Goal: Task Accomplishment & Management: Use online tool/utility

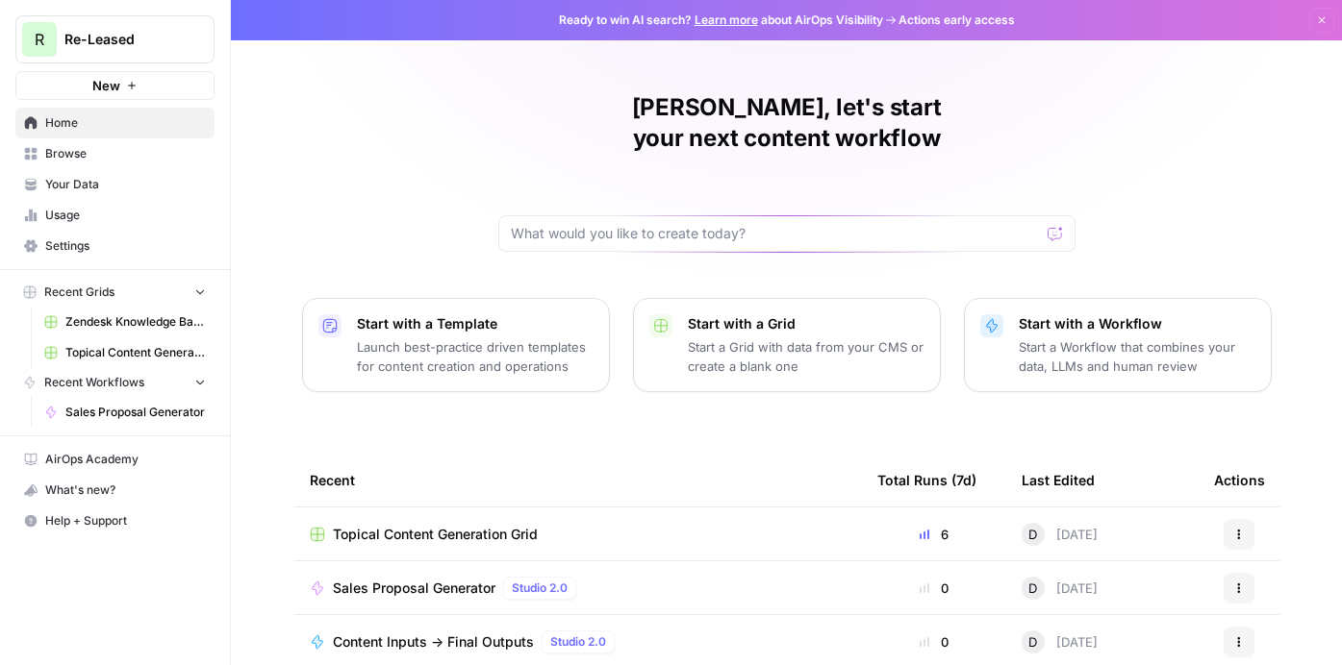
click at [417, 579] on span "Sales Proposal Generator" at bounding box center [414, 588] width 163 height 19
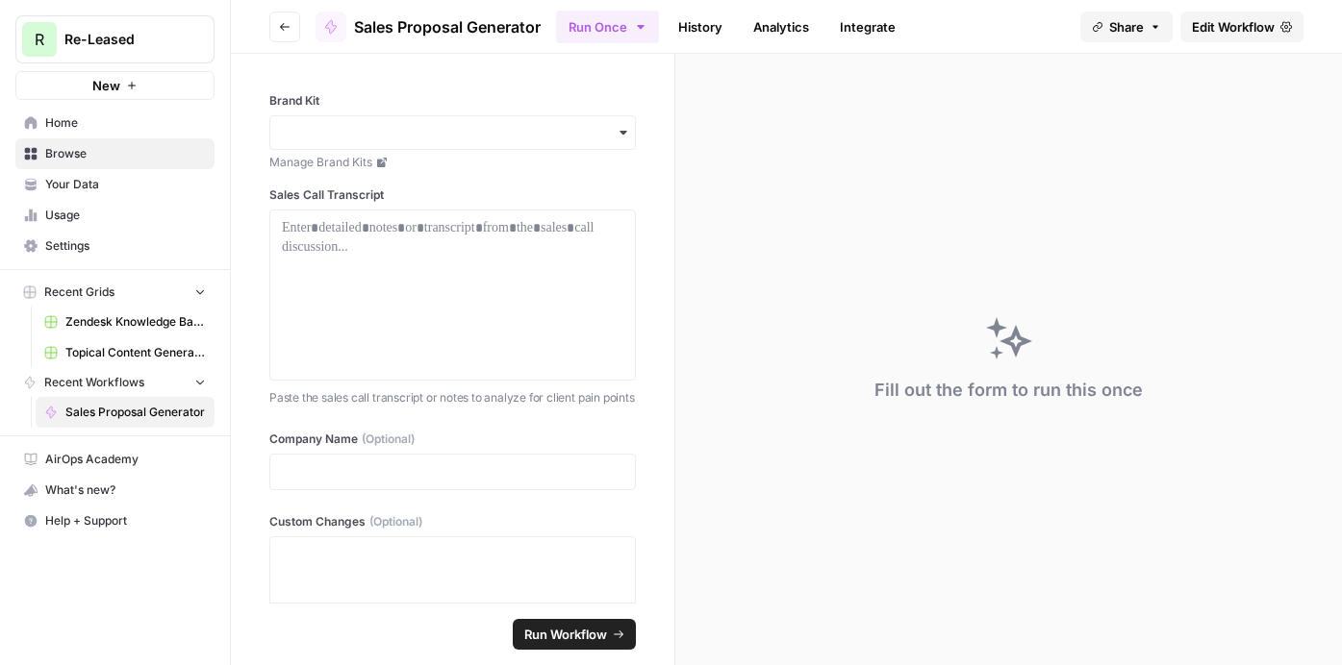
click at [1109, 31] on span "Share" at bounding box center [1126, 26] width 35 height 19
click at [1138, 120] on button "Copy" at bounding box center [1169, 120] width 63 height 19
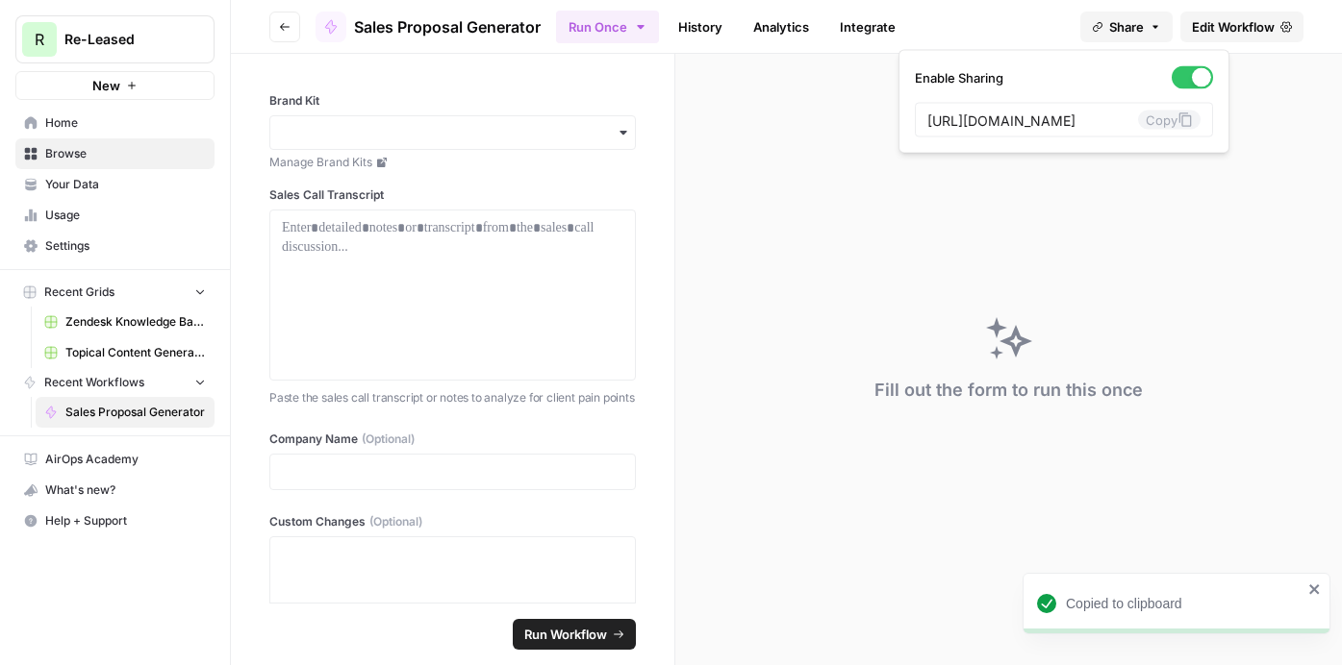
click at [381, 166] on icon at bounding box center [382, 163] width 10 height 10
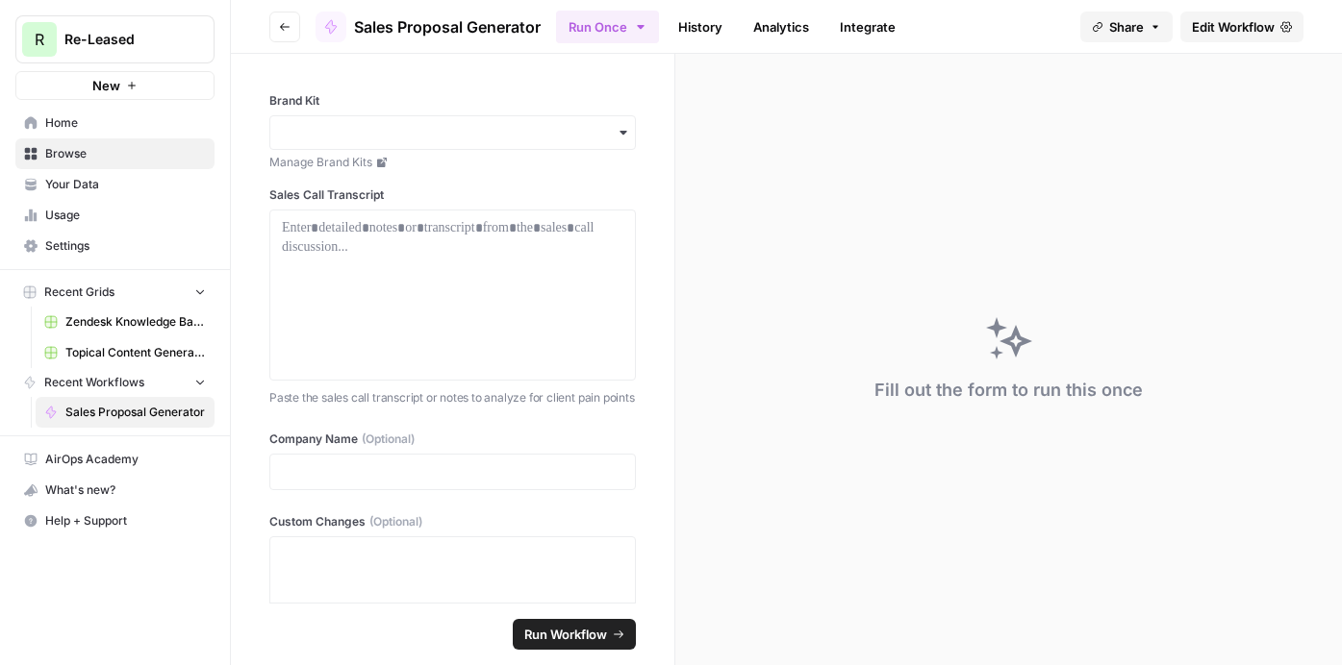
click at [622, 138] on icon "button" at bounding box center [622, 132] width 15 height 15
click at [279, 19] on button "Go back" at bounding box center [284, 27] width 31 height 31
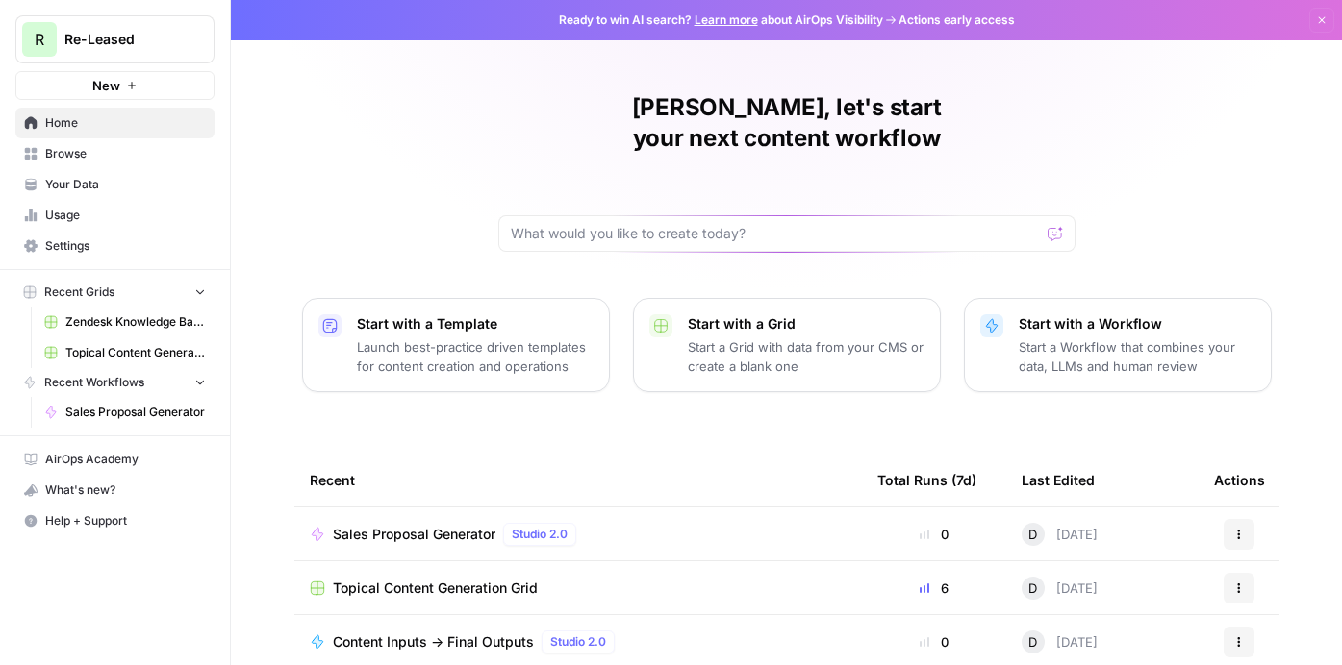
click at [626, 523] on div "Sales Proposal Generator Studio 2.0" at bounding box center [578, 534] width 537 height 23
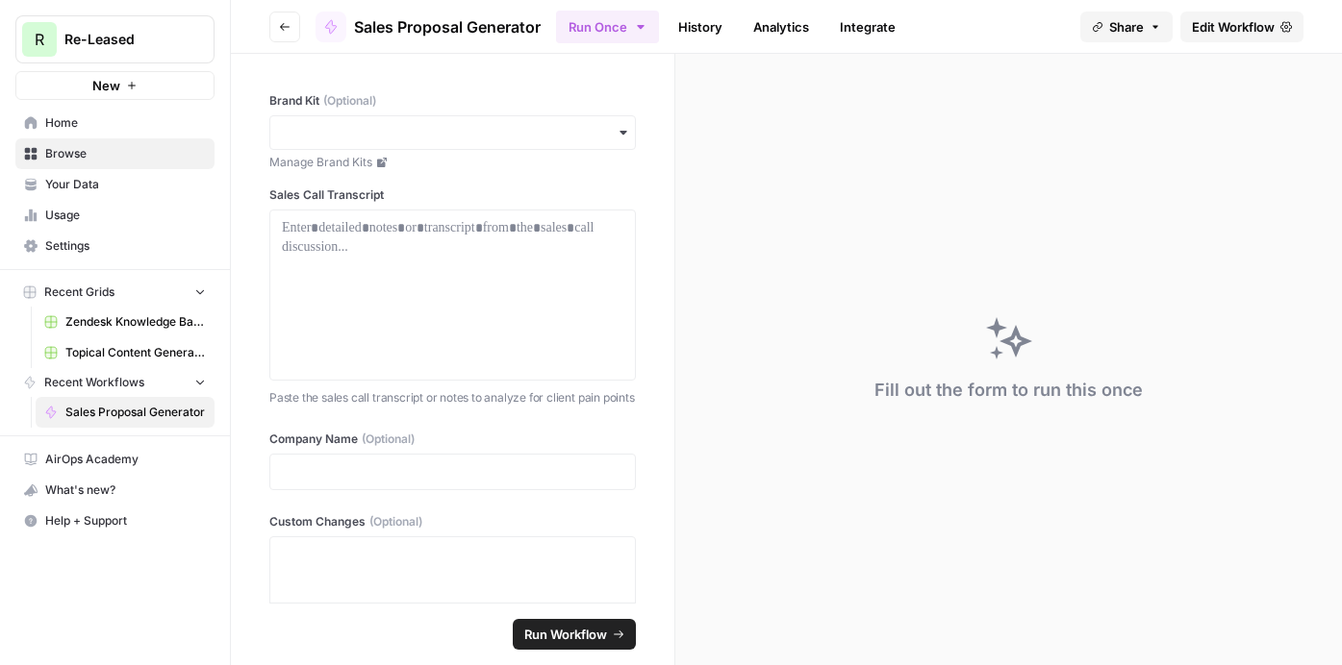
click at [1239, 34] on span "Edit Workflow" at bounding box center [1232, 26] width 83 height 19
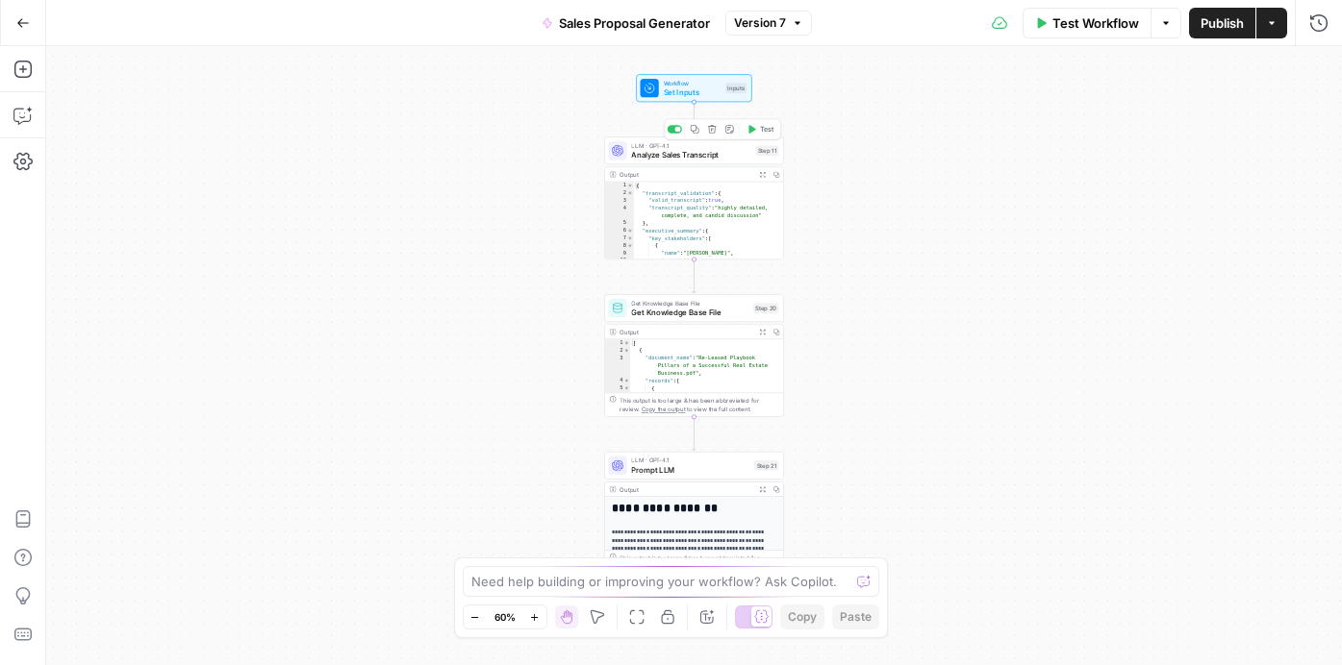
click at [686, 161] on div "LLM · GPT-4.1 Analyze Sales Transcript Step 11 Copy step Delete step Add Note T…" at bounding box center [694, 151] width 180 height 28
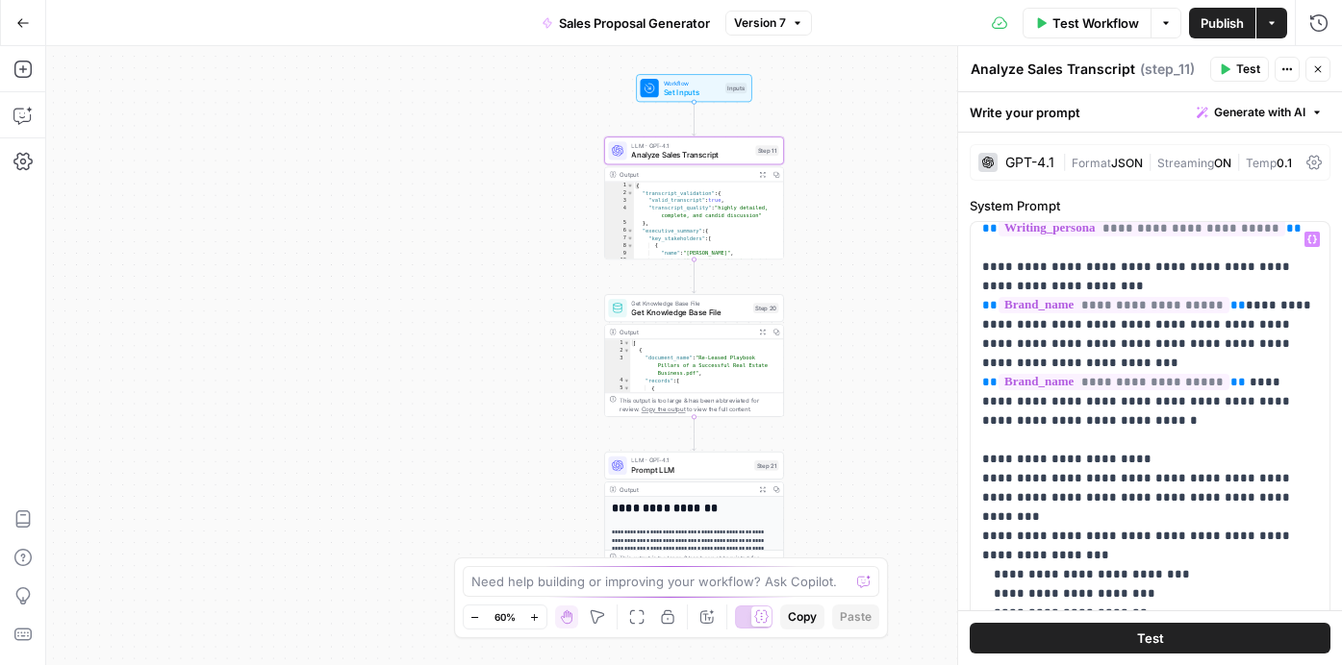
scroll to position [12, 0]
click at [26, 63] on icon "button" at bounding box center [22, 69] width 19 height 19
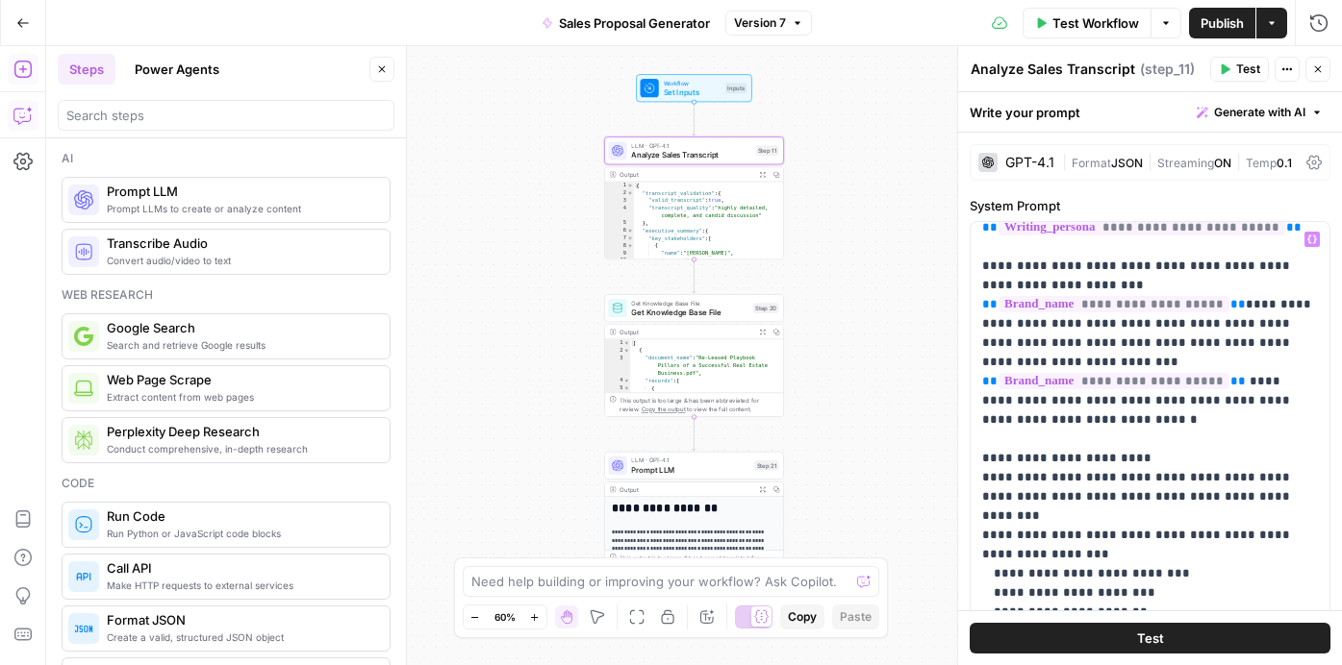
scroll to position [0, 0]
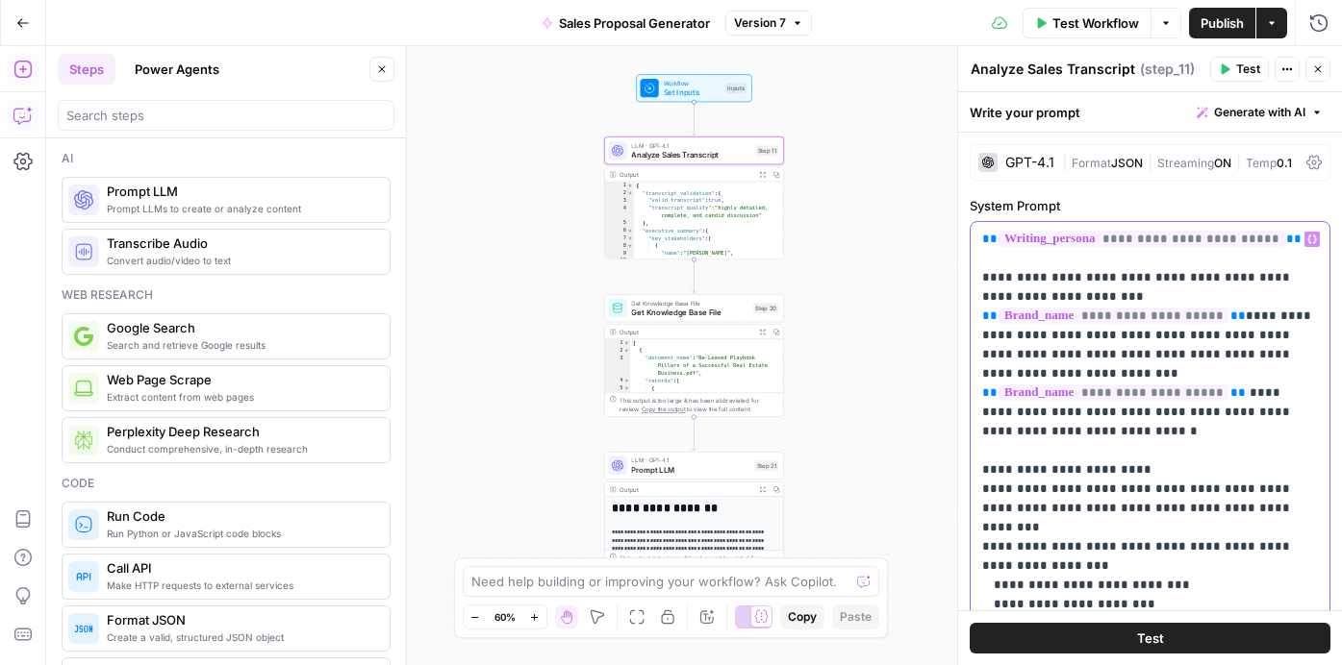
click at [1108, 317] on span "**********" at bounding box center [1113, 316] width 231 height 16
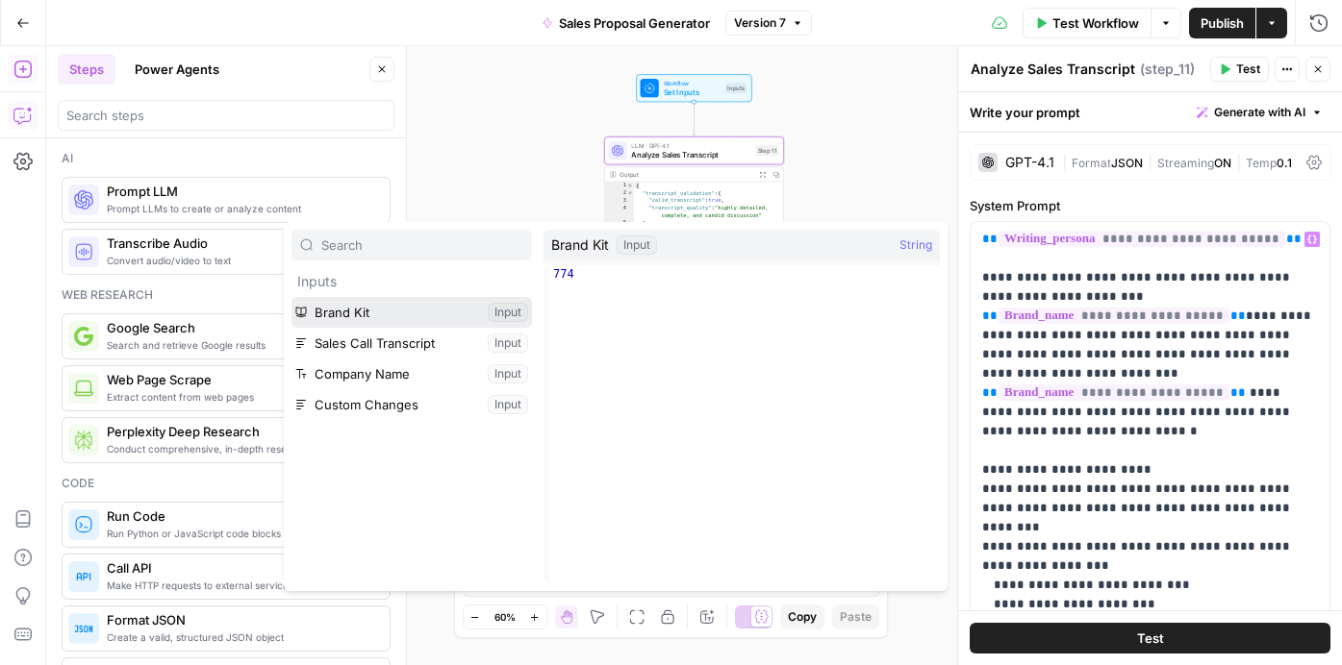
click at [380, 316] on button "Select variable Brand Kit" at bounding box center [411, 312] width 240 height 31
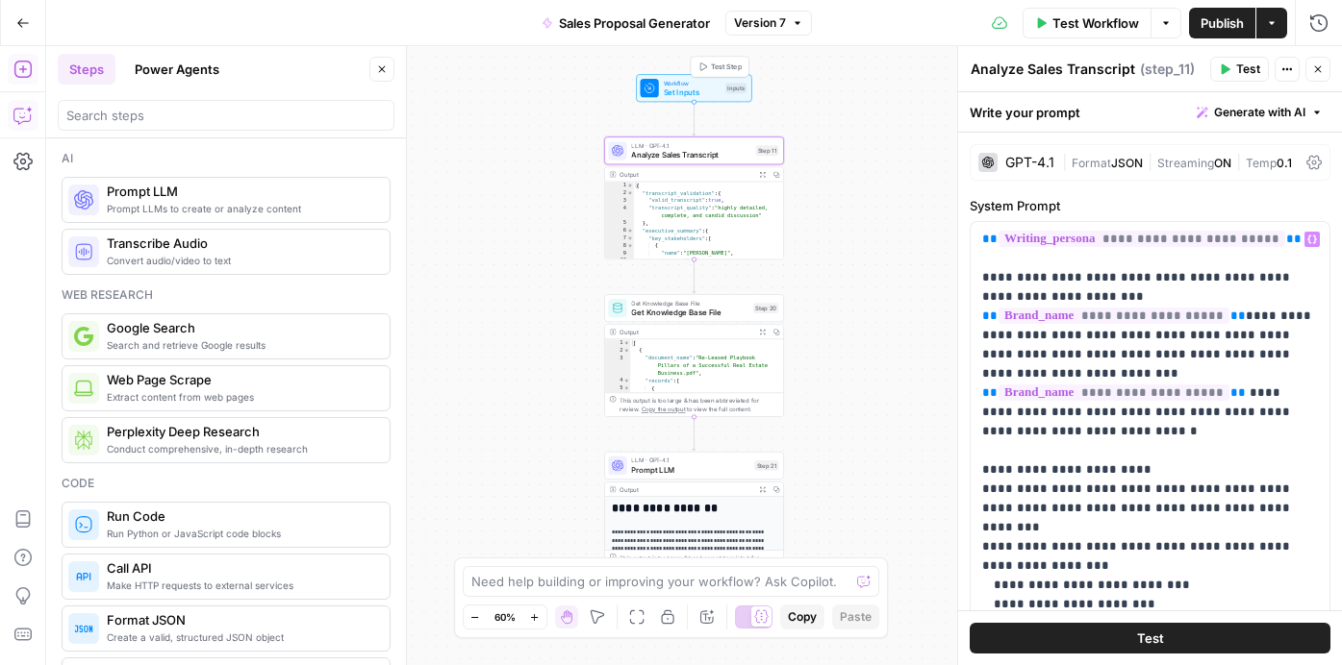
click at [677, 90] on span "Set Inputs" at bounding box center [693, 93] width 58 height 12
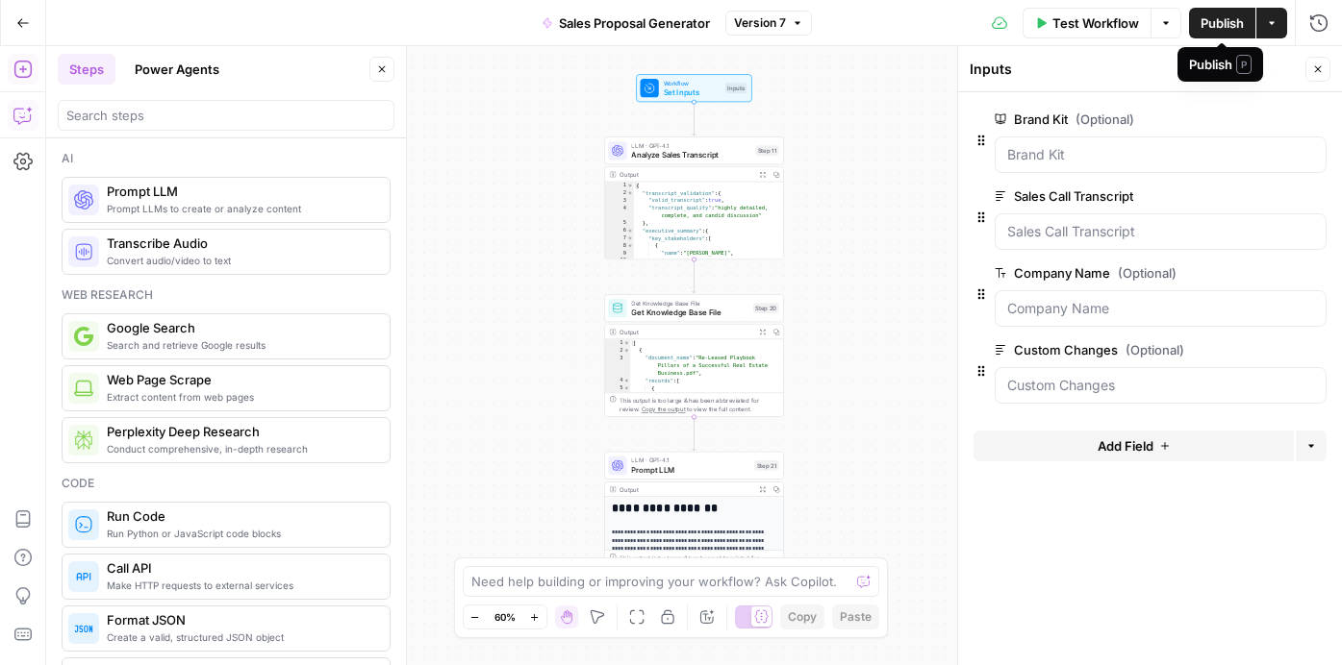
click at [1167, 25] on icon "button" at bounding box center [1166, 23] width 12 height 12
click at [1275, 19] on icon "button" at bounding box center [1272, 23] width 12 height 12
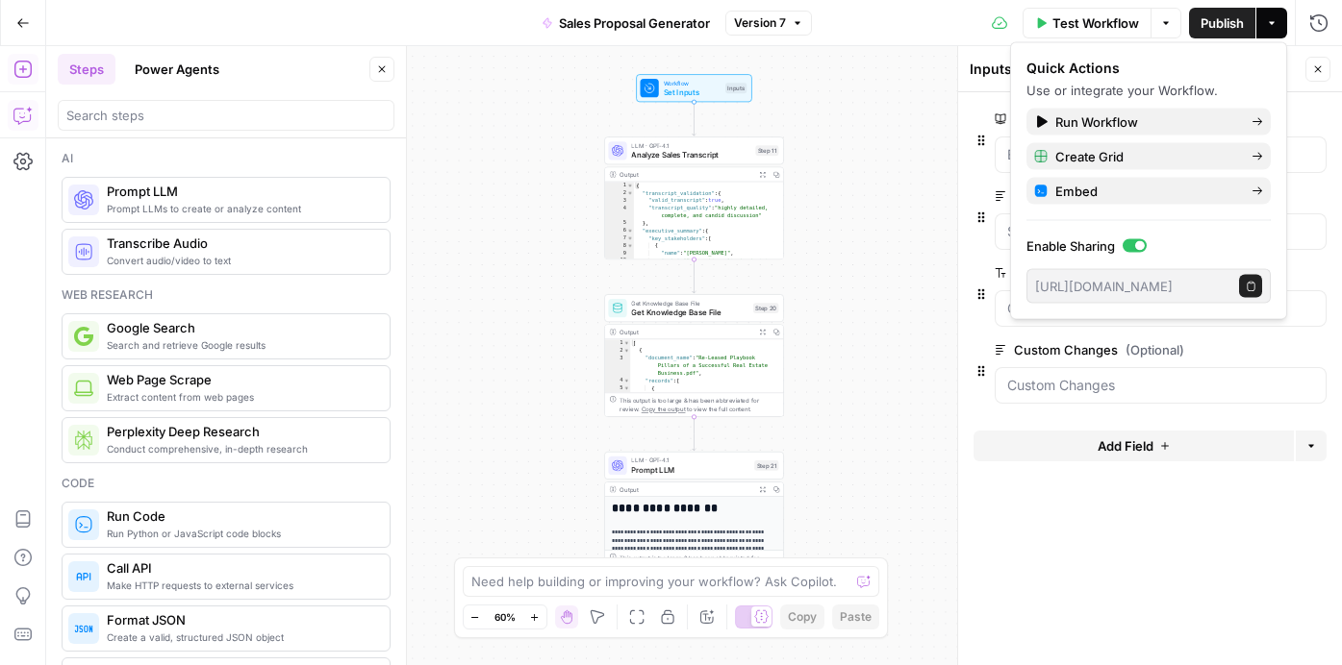
click at [675, 96] on span "Set Inputs" at bounding box center [693, 93] width 58 height 12
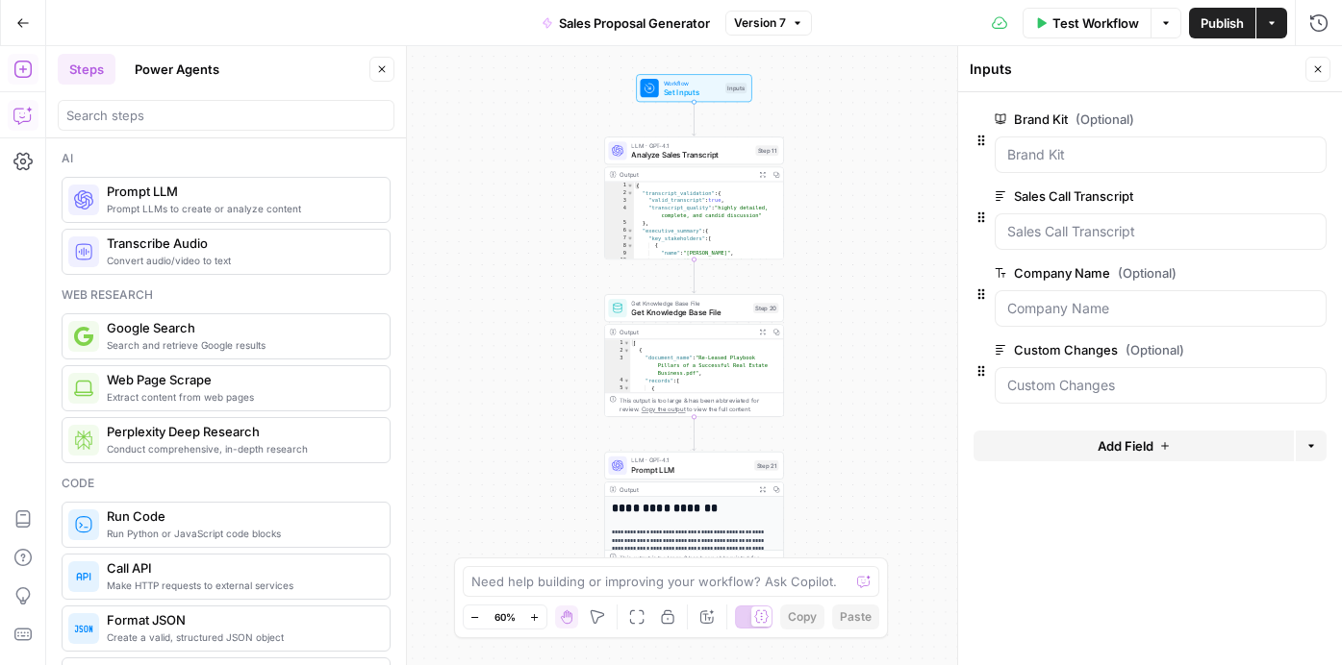
click at [21, 18] on icon "button" at bounding box center [23, 22] width 12 height 9
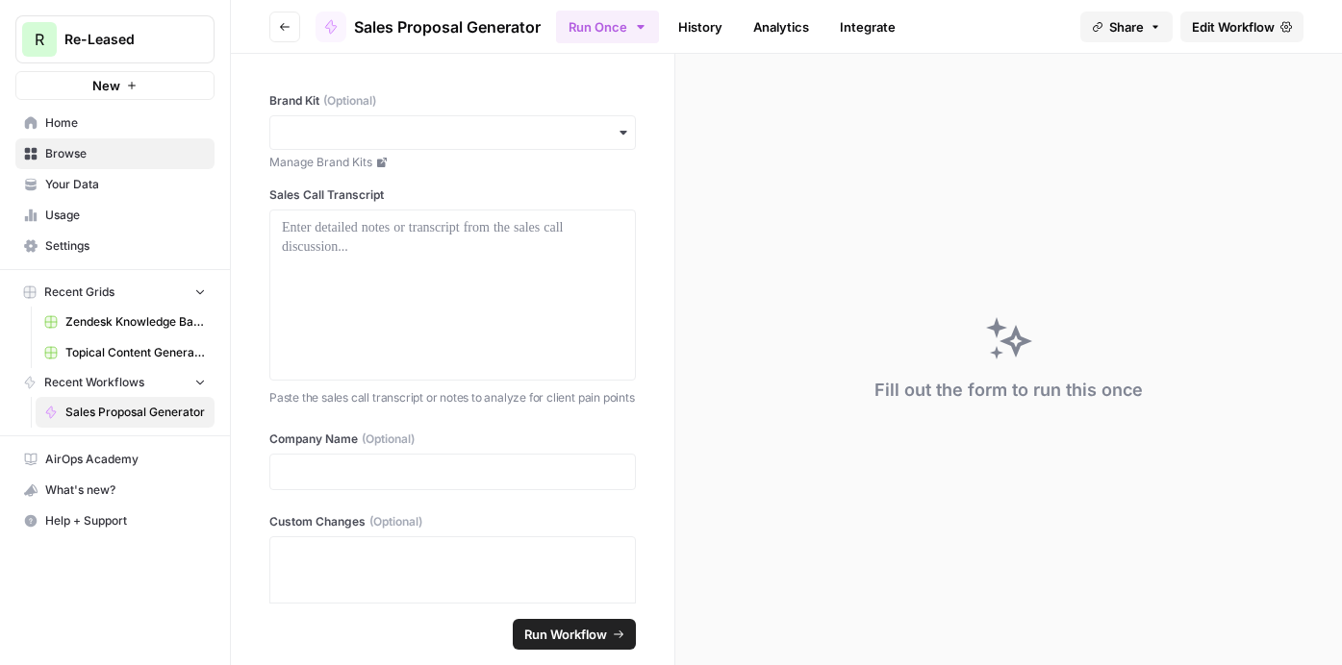
click at [114, 351] on span "Topical Content Generation Grid" at bounding box center [135, 352] width 140 height 17
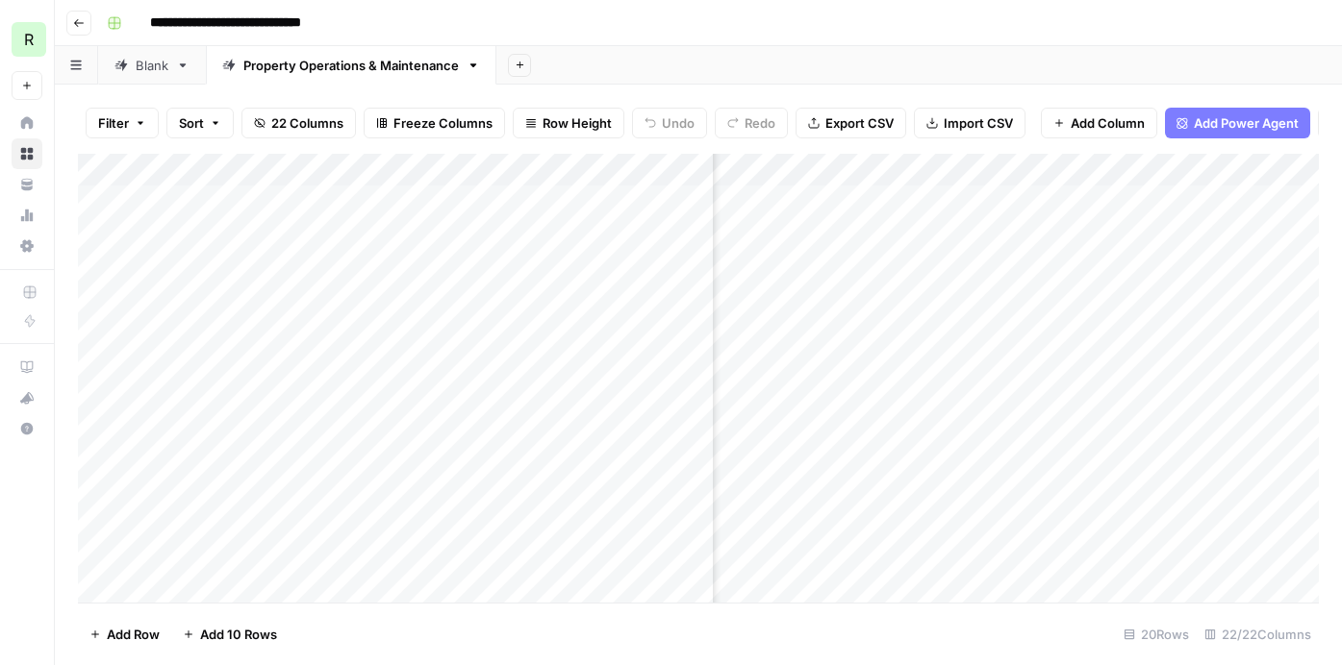
scroll to position [0, 2375]
click at [915, 361] on div "Add Column" at bounding box center [698, 378] width 1241 height 449
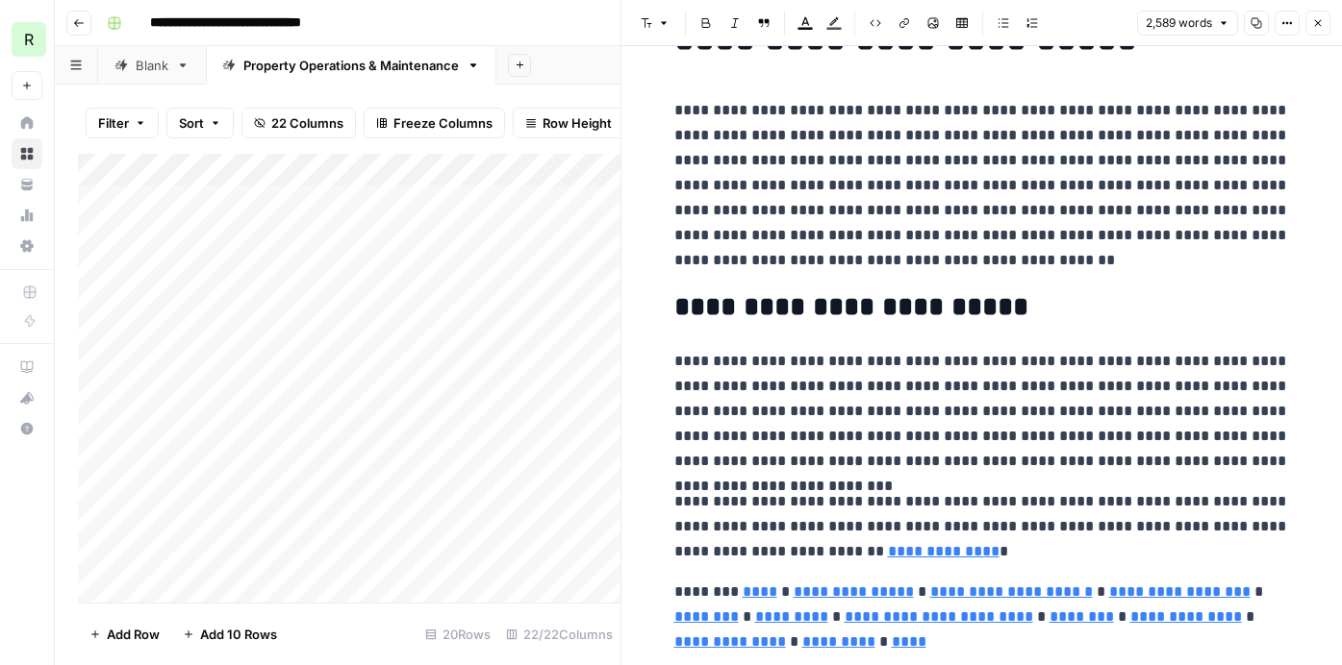
scroll to position [112, 0]
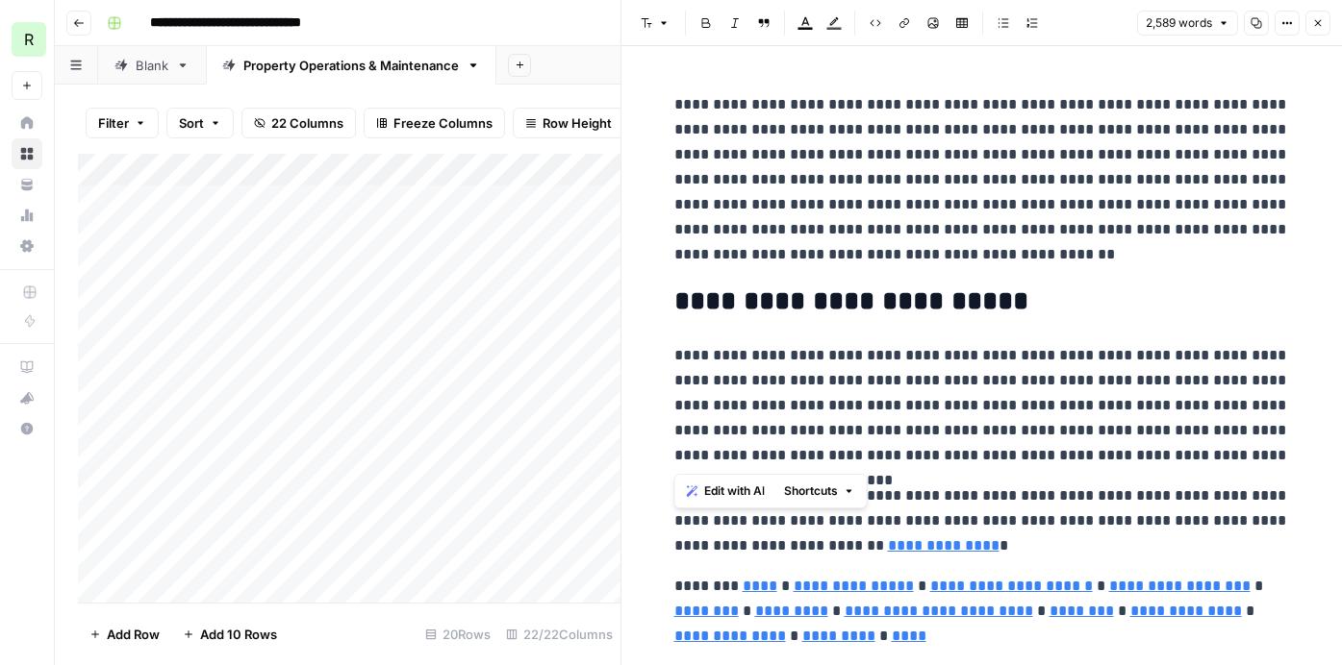
drag, startPoint x: 675, startPoint y: 354, endPoint x: 1262, endPoint y: 461, distance: 596.2
click at [1262, 461] on p "**********" at bounding box center [981, 405] width 615 height 125
copy p "**********"
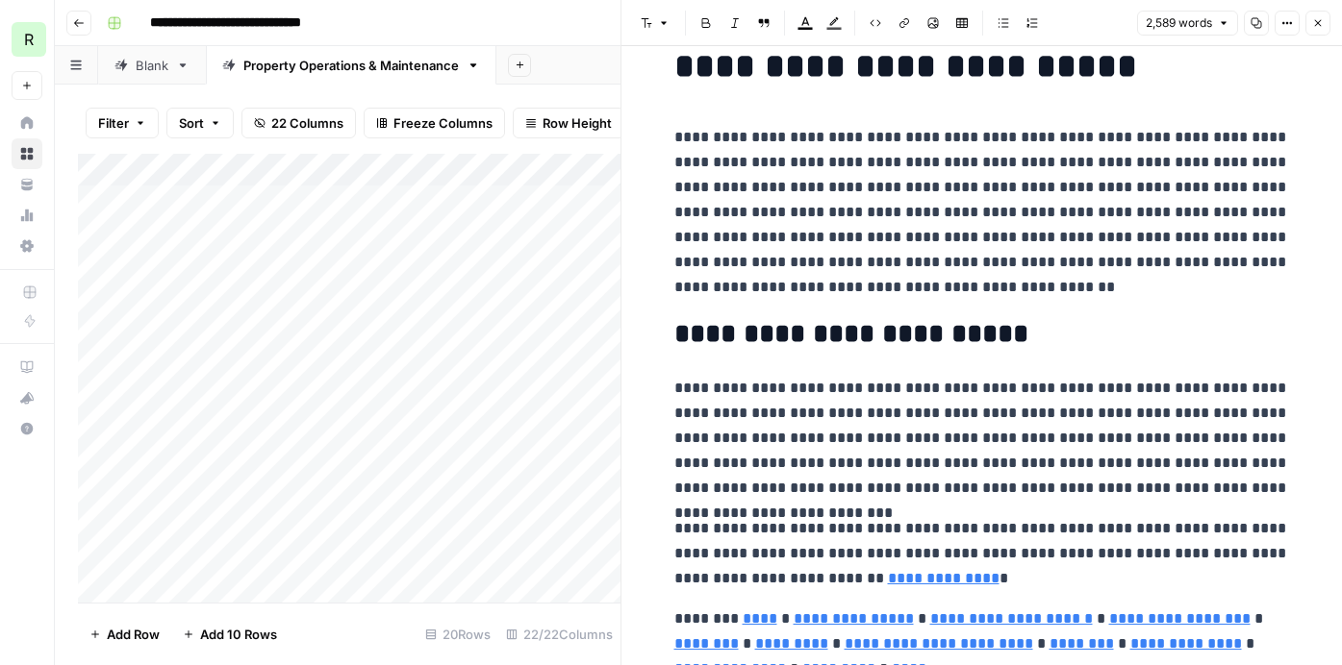
scroll to position [27, 0]
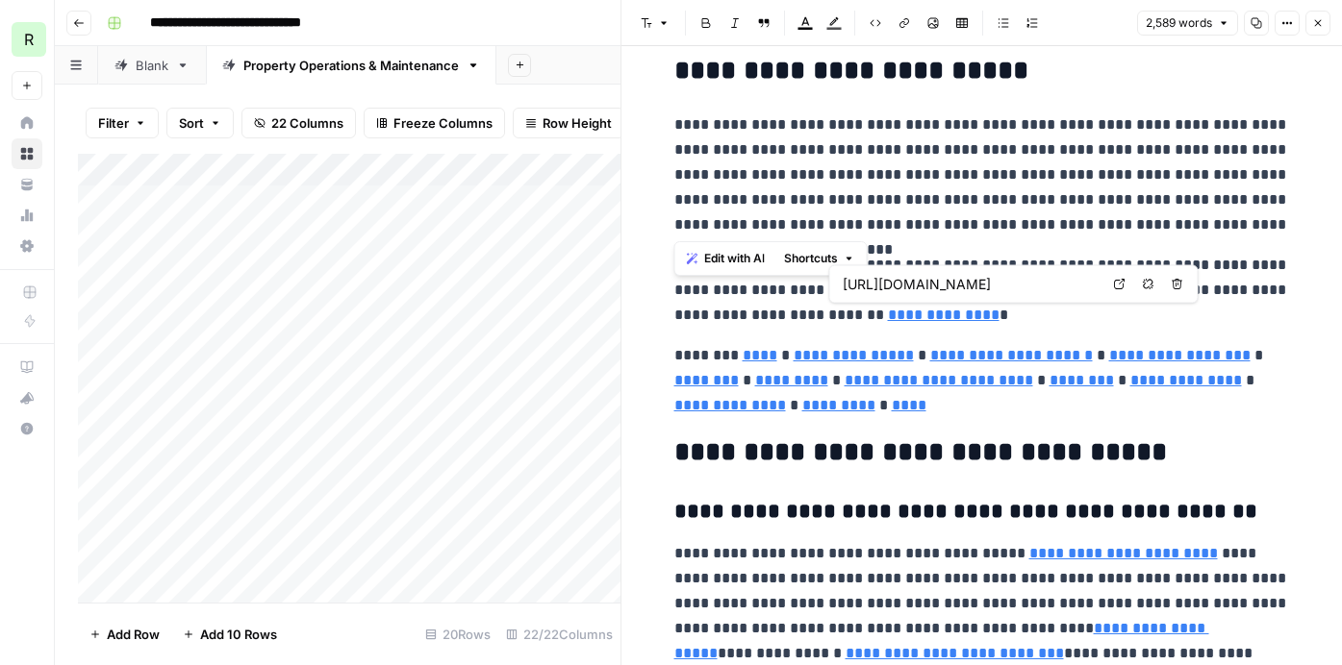
type input "#roof"
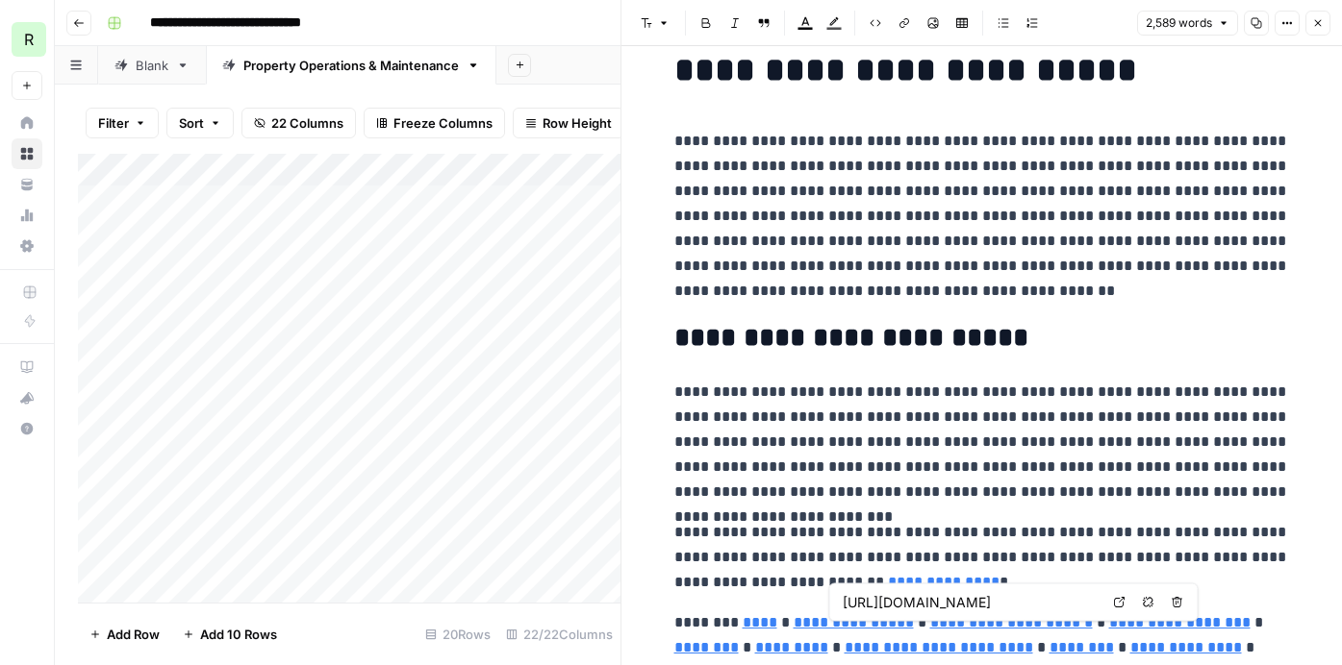
scroll to position [26, 0]
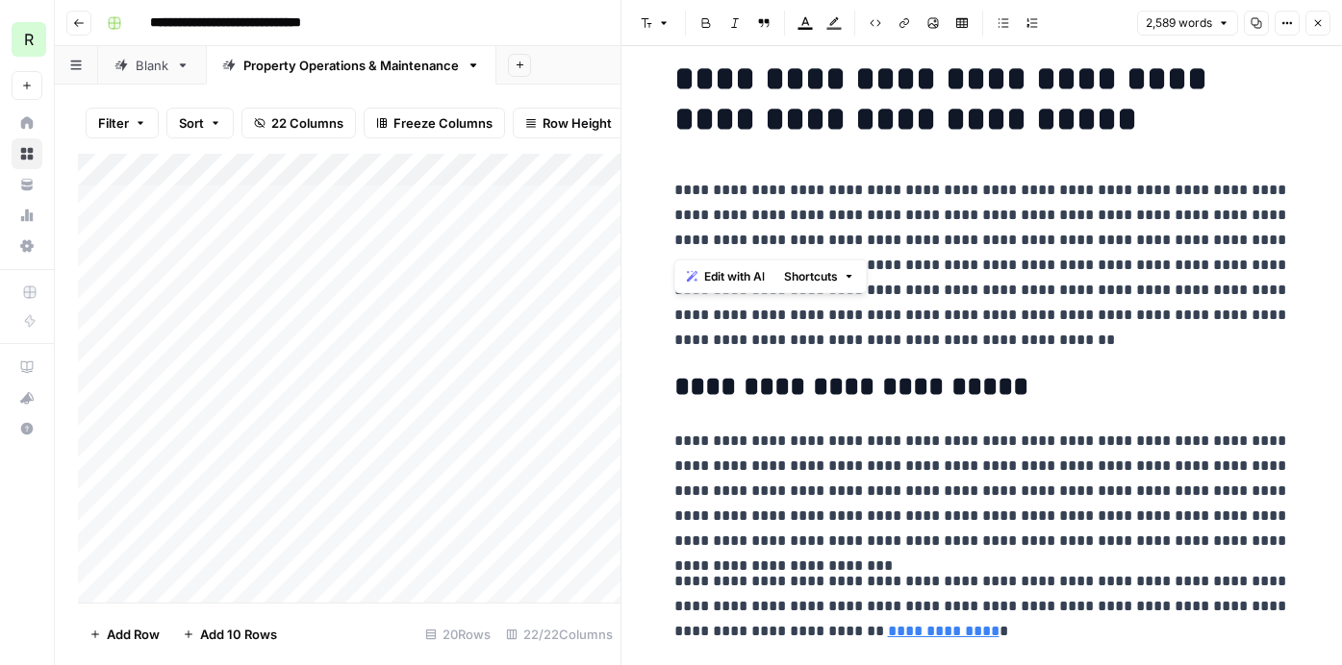
drag, startPoint x: 674, startPoint y: 189, endPoint x: 932, endPoint y: 240, distance: 262.7
click at [932, 240] on p "**********" at bounding box center [981, 265] width 615 height 175
click at [934, 240] on p "**********" at bounding box center [981, 265] width 615 height 175
drag, startPoint x: 673, startPoint y: 188, endPoint x: 934, endPoint y: 238, distance: 265.5
click at [934, 238] on p "**********" at bounding box center [981, 265] width 615 height 175
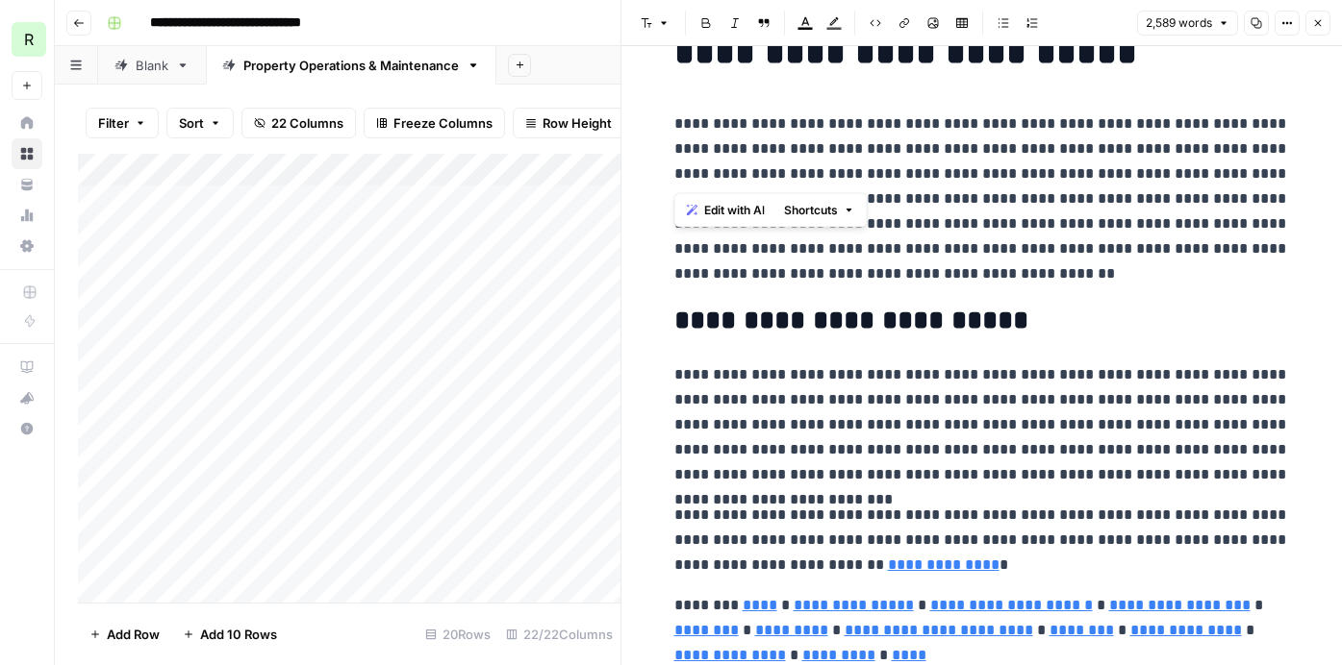
scroll to position [119, 0]
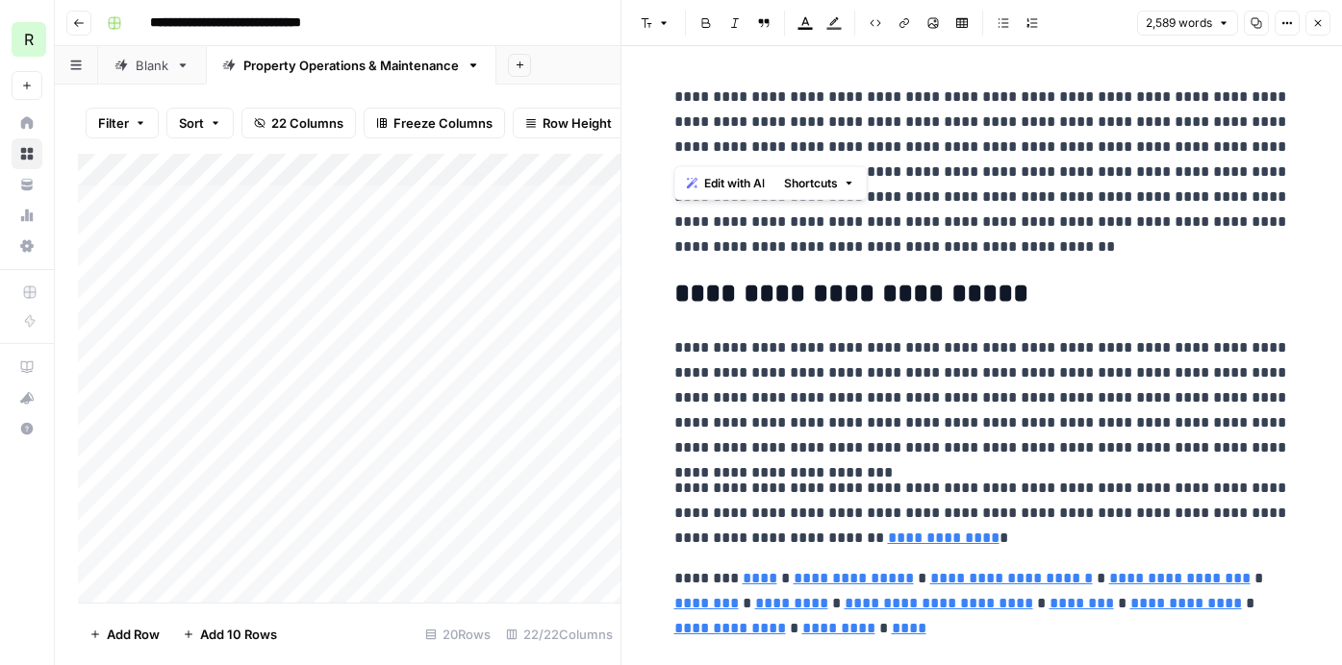
click at [934, 238] on p "**********" at bounding box center [981, 172] width 615 height 175
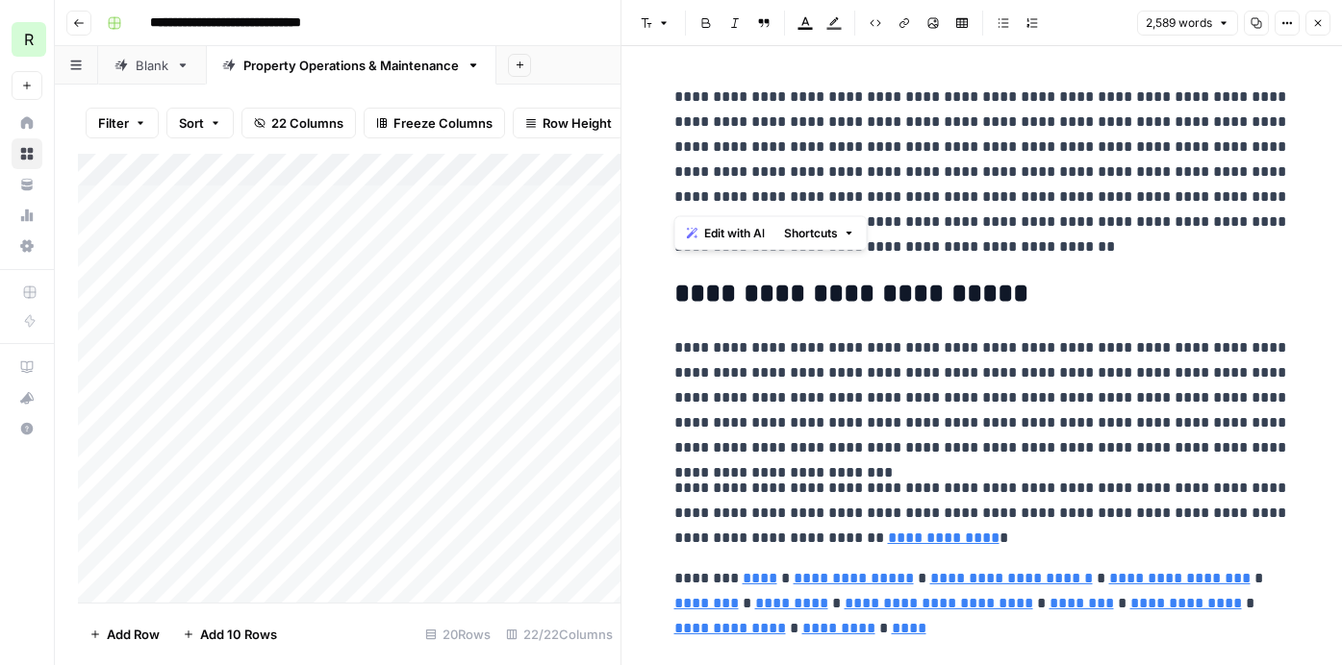
drag, startPoint x: 674, startPoint y: 95, endPoint x: 959, endPoint y: 200, distance: 303.3
click at [959, 200] on p "**********" at bounding box center [981, 172] width 615 height 175
copy p "**********"
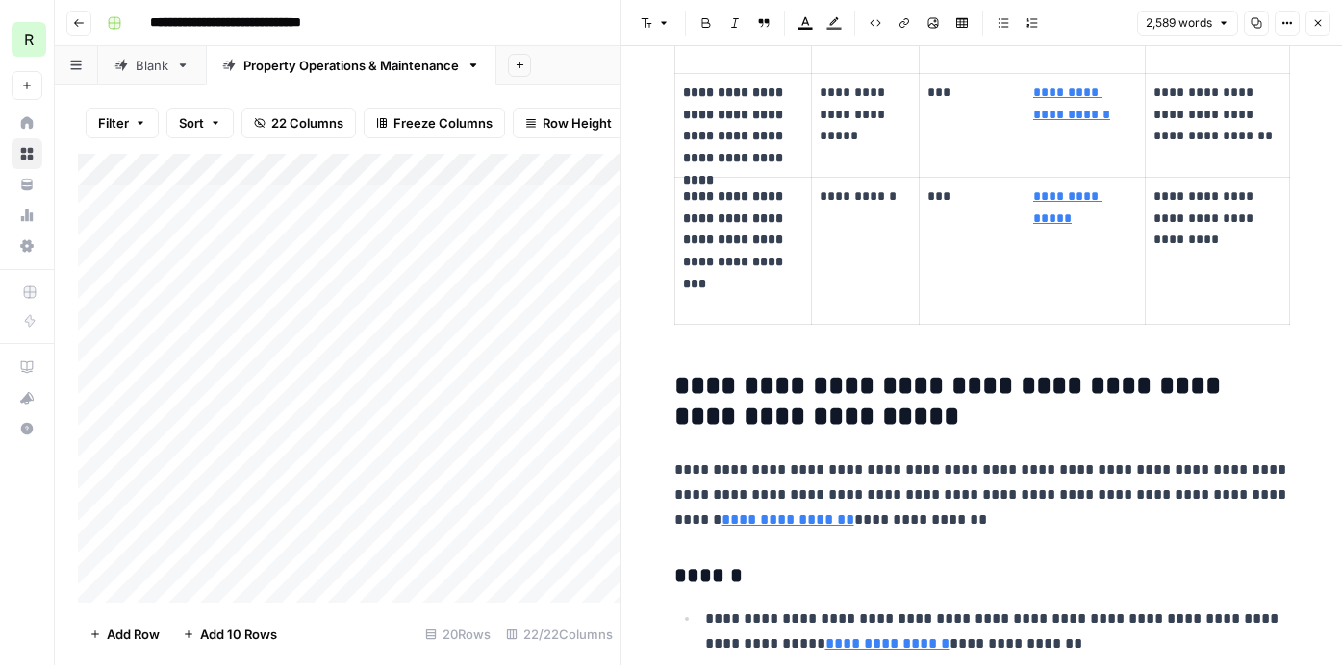
scroll to position [8757, 0]
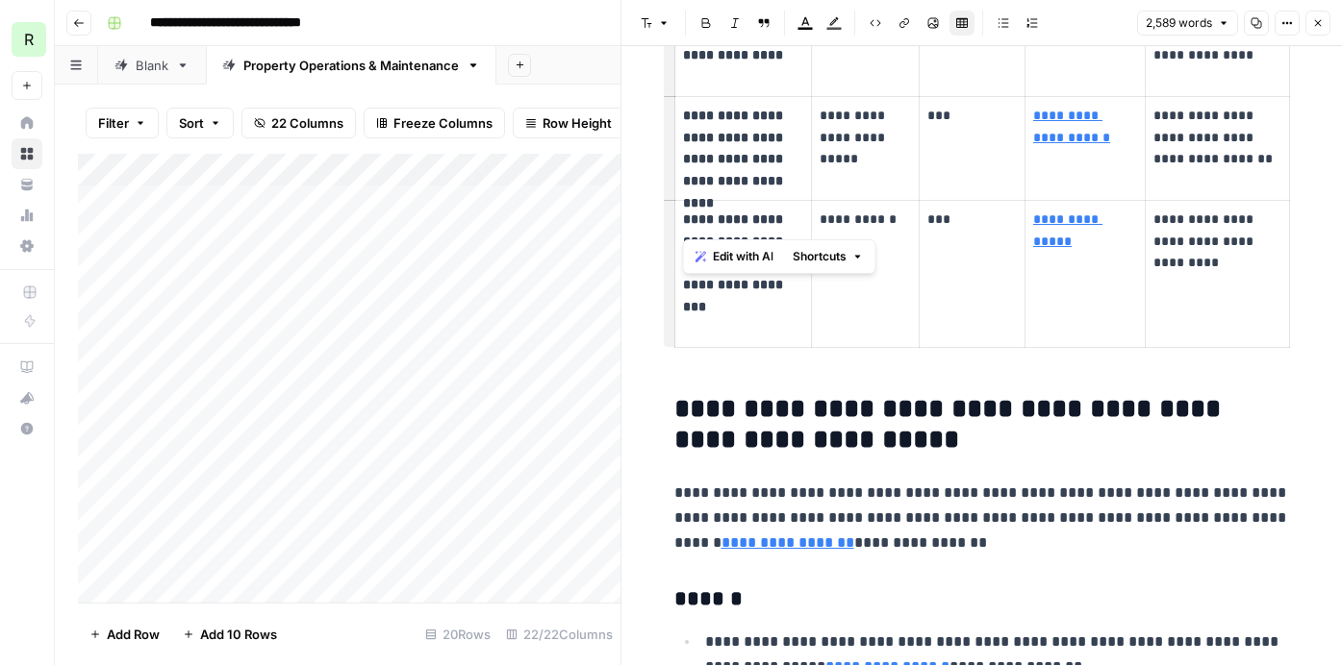
drag, startPoint x: 1300, startPoint y: 376, endPoint x: 1023, endPoint y: 288, distance: 290.7
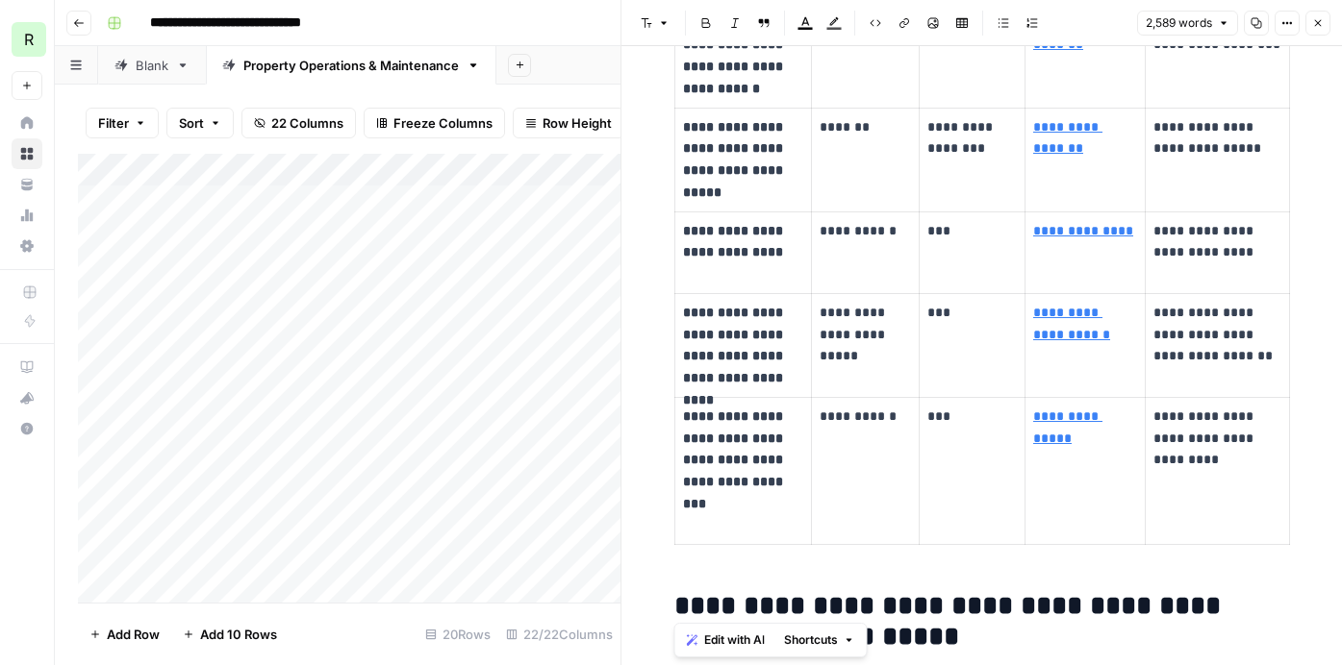
scroll to position [8670, 0]
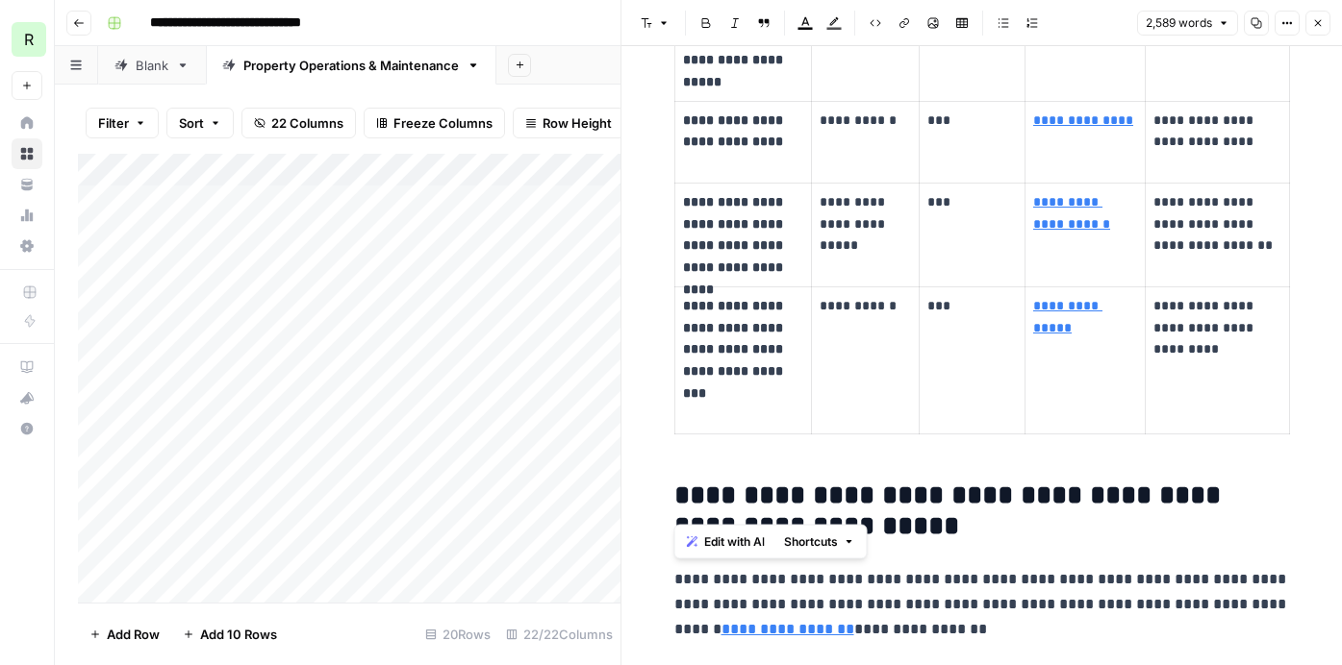
drag, startPoint x: 669, startPoint y: 261, endPoint x: 1029, endPoint y: 472, distance: 417.3
copy div "**********"
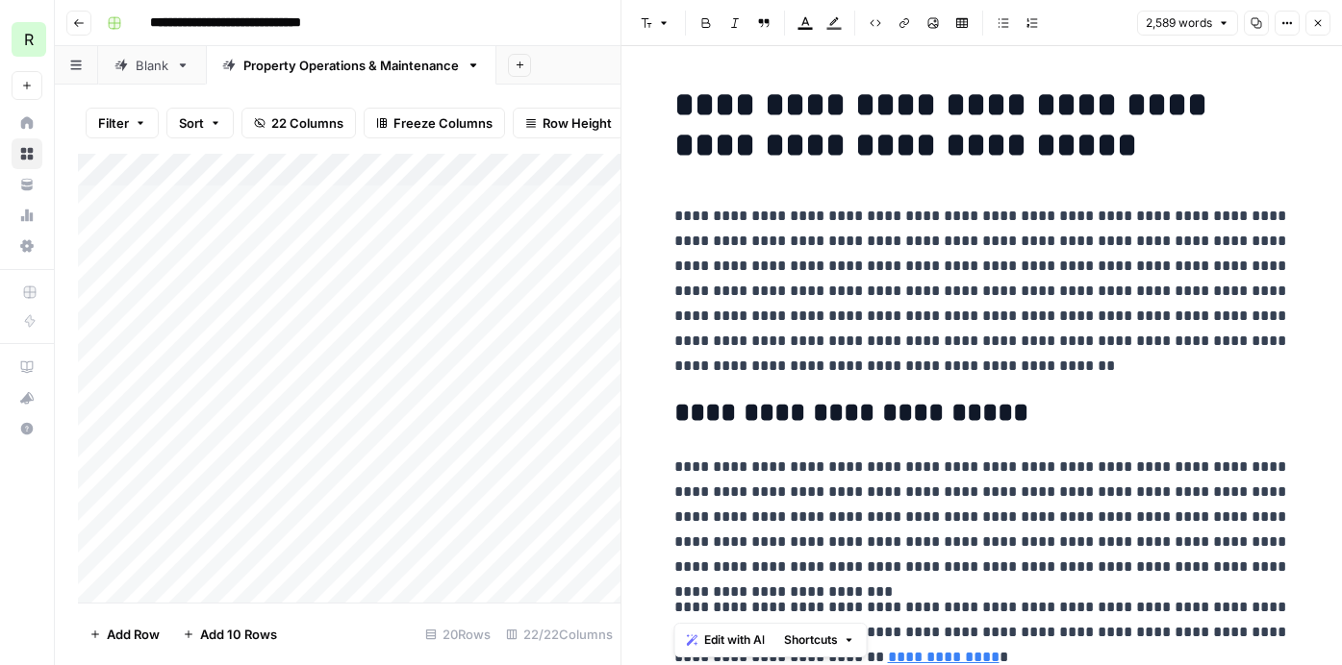
scroll to position [88, 0]
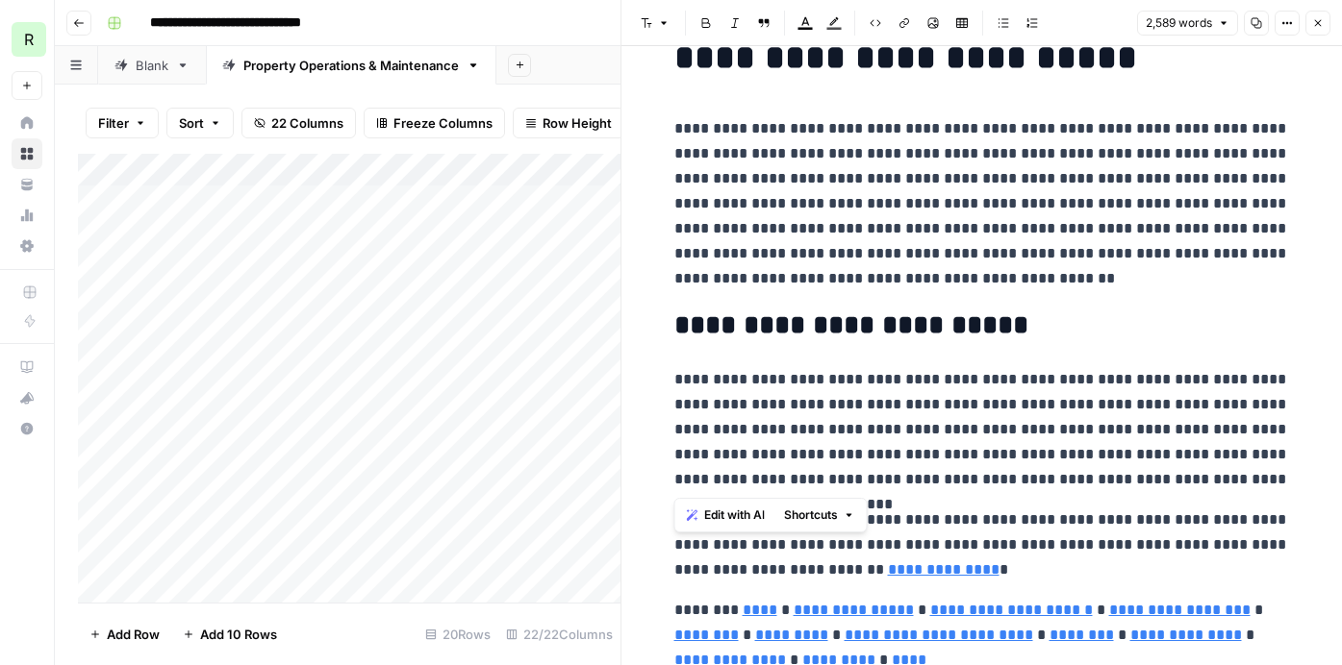
drag, startPoint x: 671, startPoint y: 319, endPoint x: 1255, endPoint y: 491, distance: 608.6
copy div "**********"
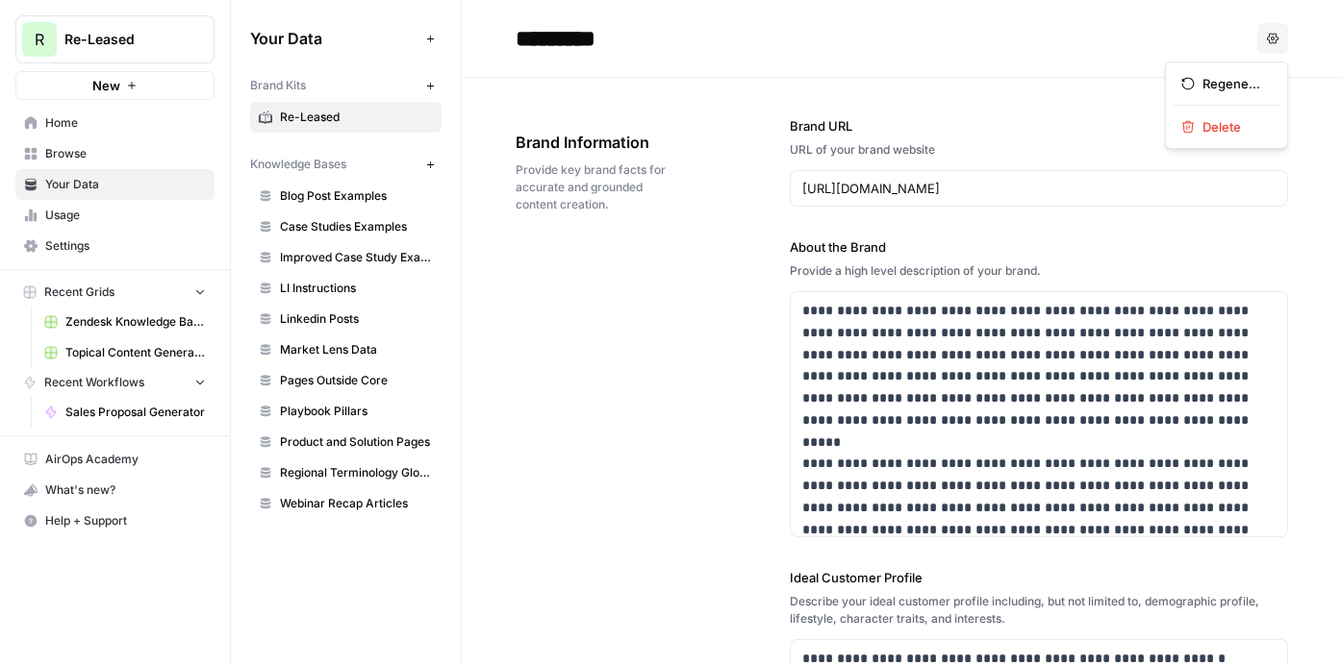
click at [1263, 34] on button "Options" at bounding box center [1272, 38] width 31 height 31
click at [671, 61] on header "********* Options" at bounding box center [902, 39] width 880 height 78
click at [75, 153] on span "Browse" at bounding box center [125, 153] width 161 height 17
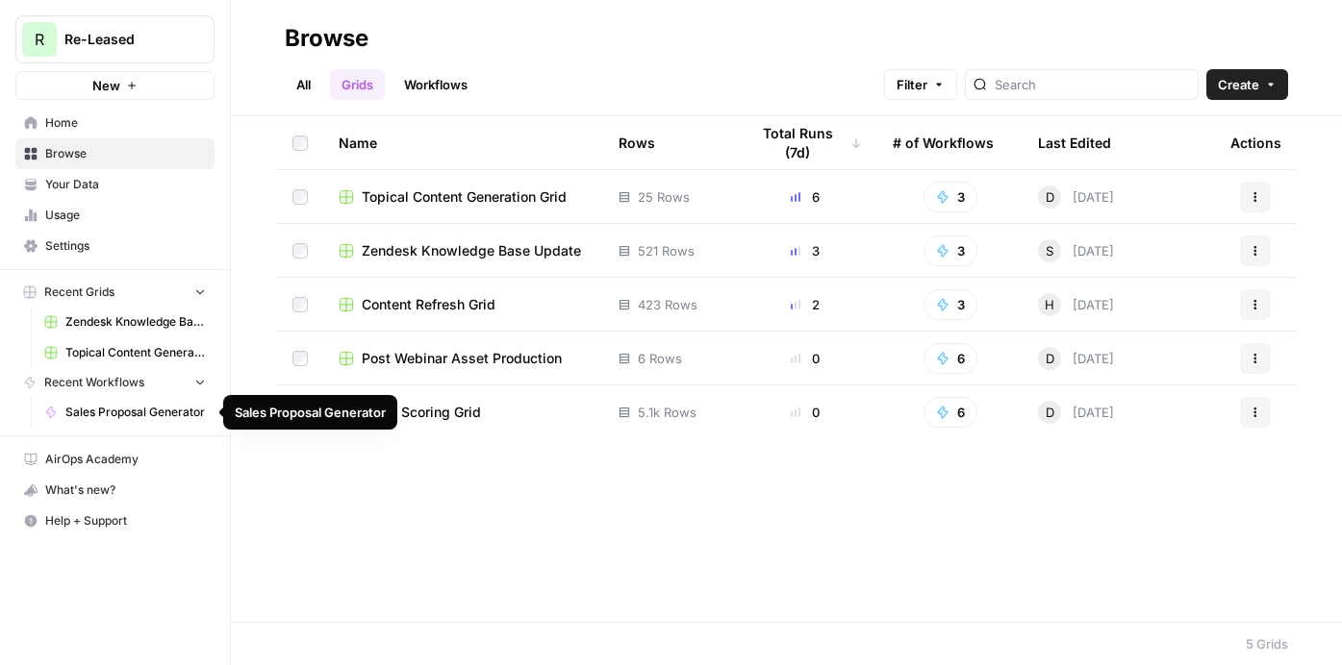
click at [109, 420] on span "Sales Proposal Generator" at bounding box center [135, 412] width 140 height 17
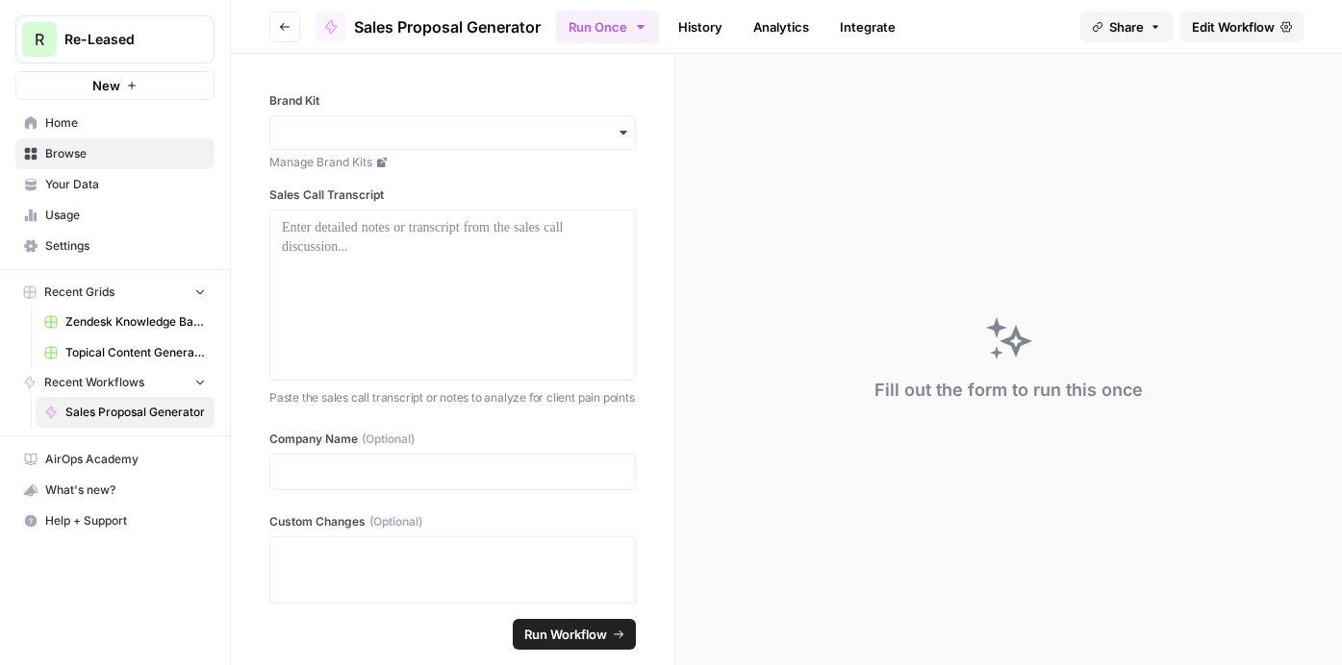
click at [1246, 37] on link "Edit Workflow" at bounding box center [1241, 27] width 123 height 31
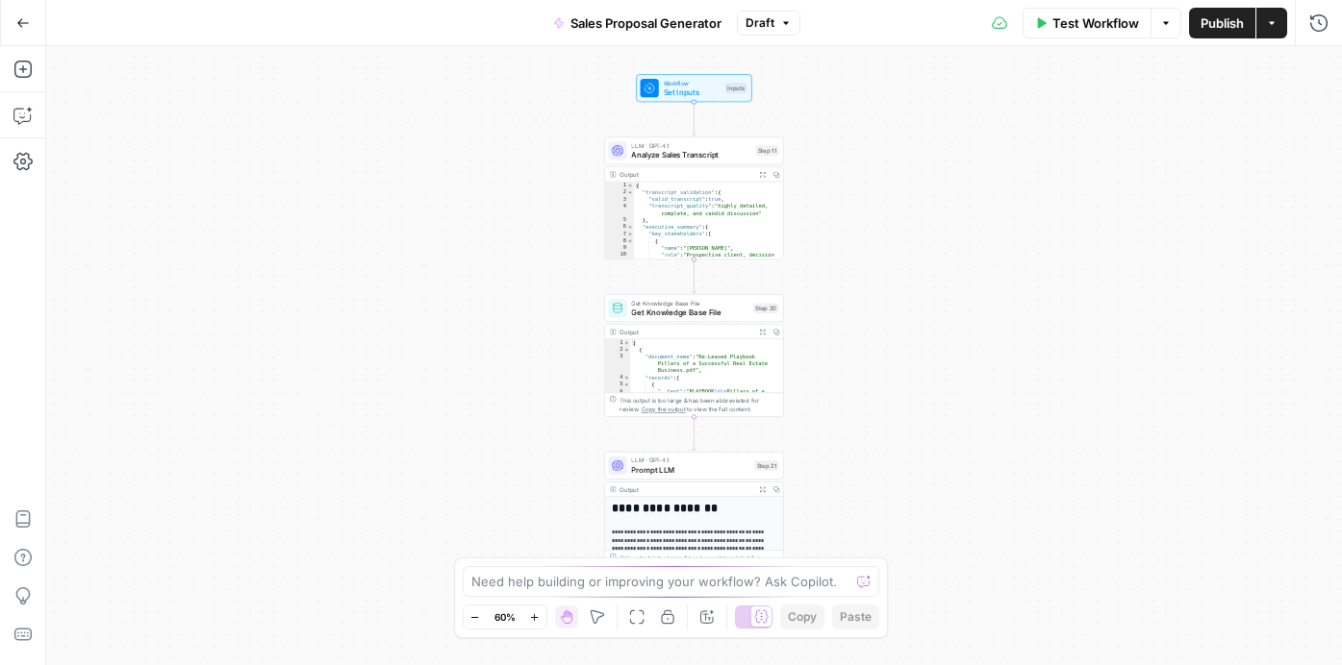
click at [705, 92] on span "Set Inputs" at bounding box center [693, 93] width 58 height 12
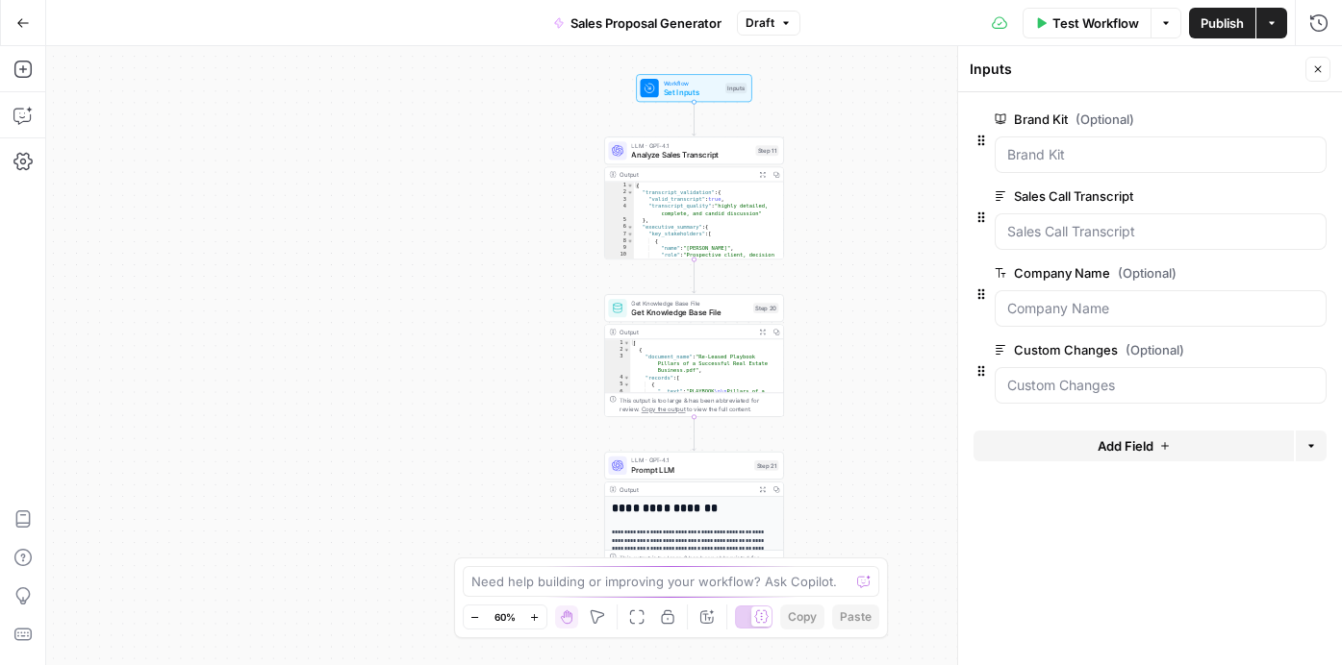
click at [1258, 116] on span "edit field" at bounding box center [1254, 119] width 42 height 15
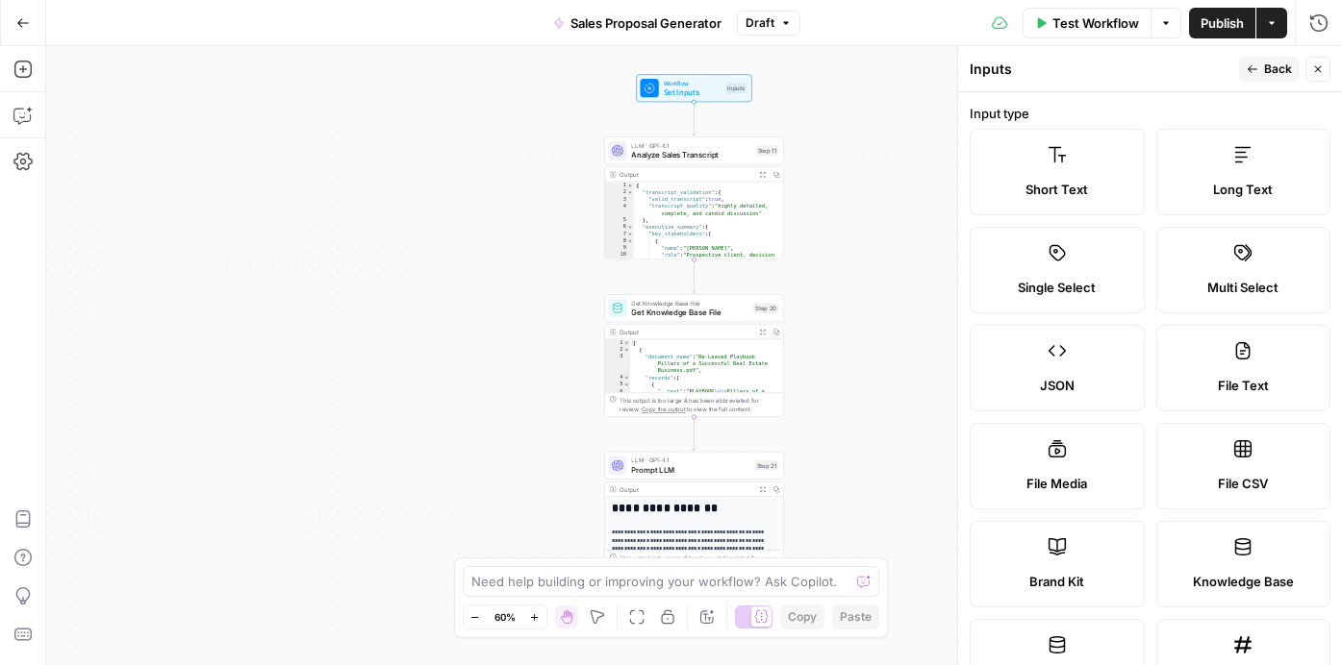
click at [1266, 70] on span "Back" at bounding box center [1278, 69] width 28 height 17
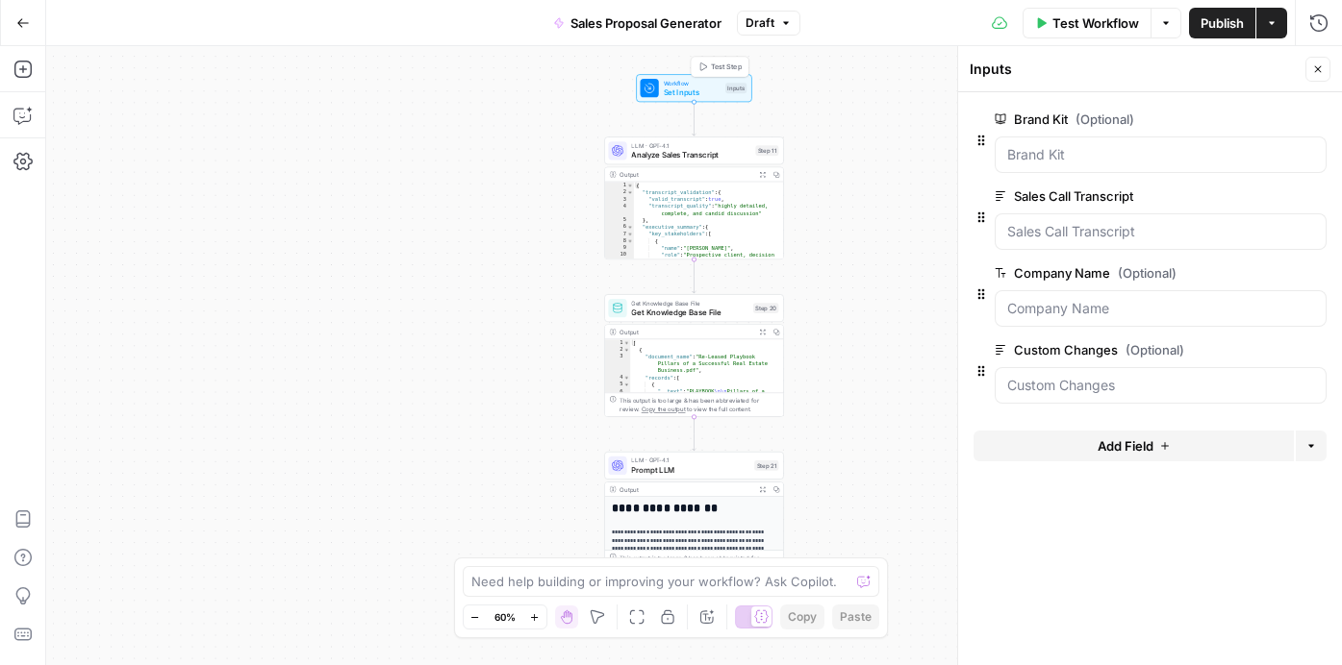
click at [696, 90] on span "Set Inputs" at bounding box center [693, 93] width 58 height 12
click at [20, 163] on icon "button" at bounding box center [22, 161] width 19 height 17
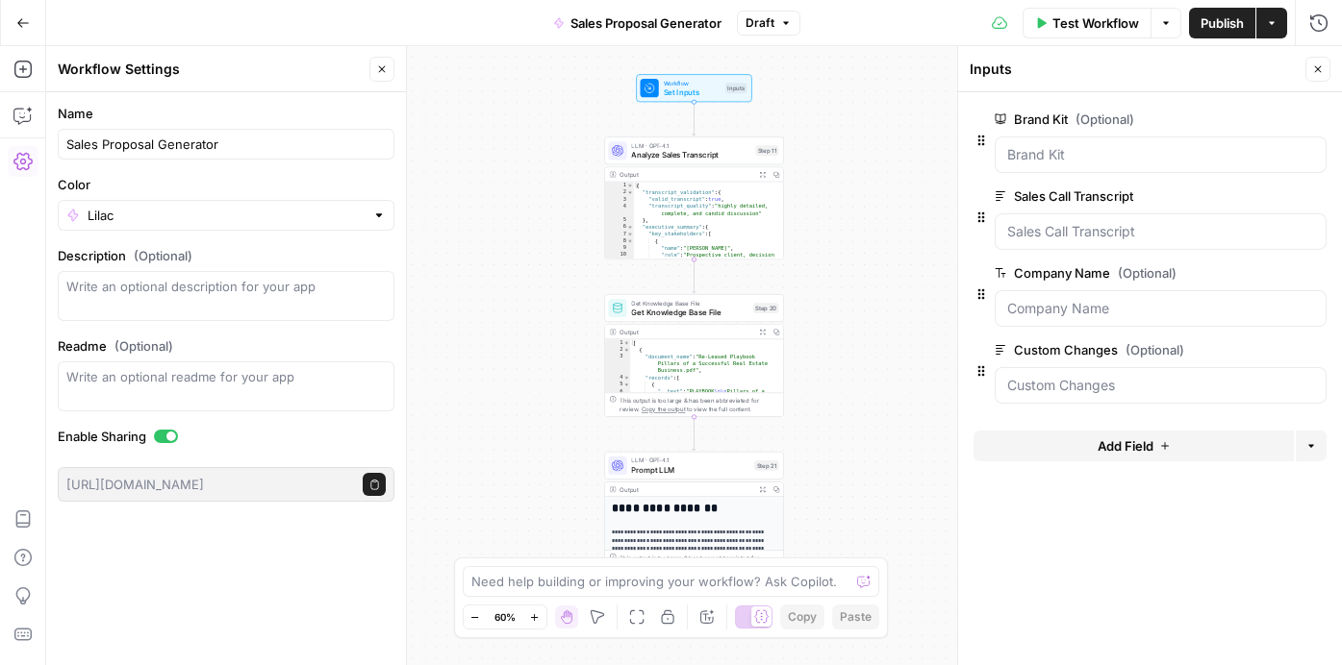
click at [536, 284] on div "Workflow Set Inputs Inputs LLM · GPT-4.1 Analyze Sales Transcript Step 11 Outpu…" at bounding box center [693, 355] width 1295 height 619
click at [672, 91] on span "Set Inputs" at bounding box center [693, 93] width 58 height 12
click at [787, 17] on icon "button" at bounding box center [786, 23] width 12 height 12
click at [1228, 25] on span "Publish" at bounding box center [1221, 22] width 43 height 19
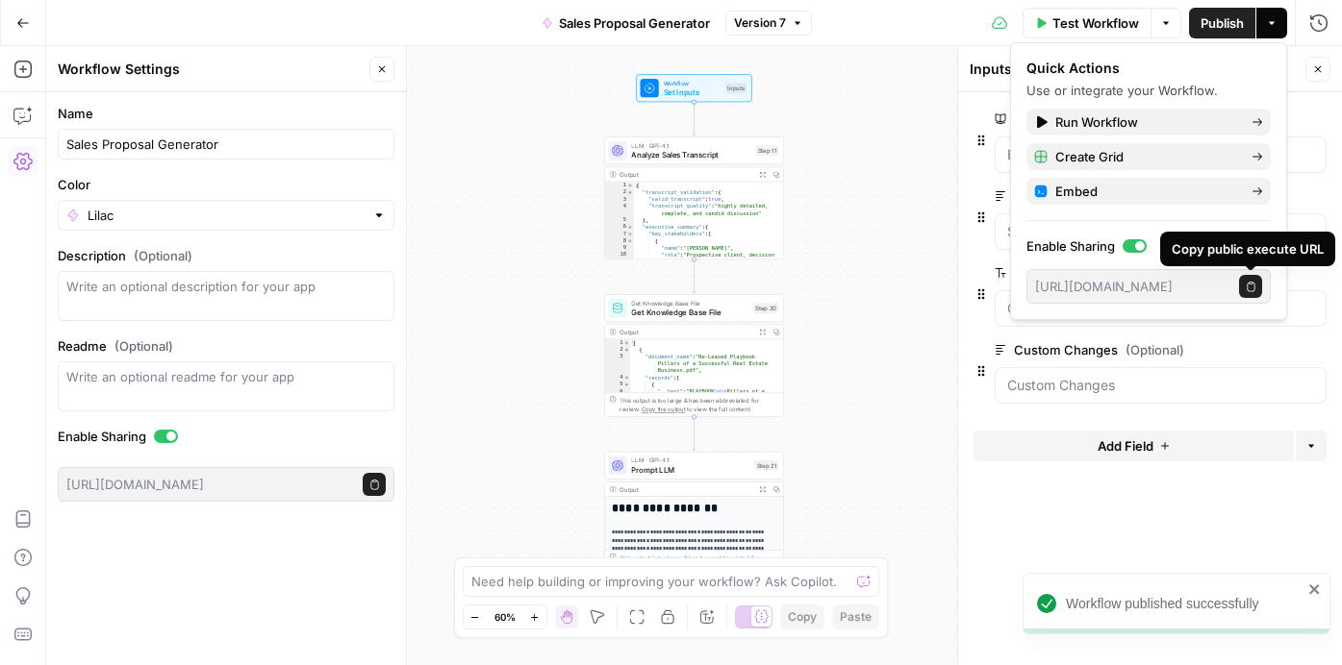
click at [1247, 288] on icon "button" at bounding box center [1250, 287] width 11 height 11
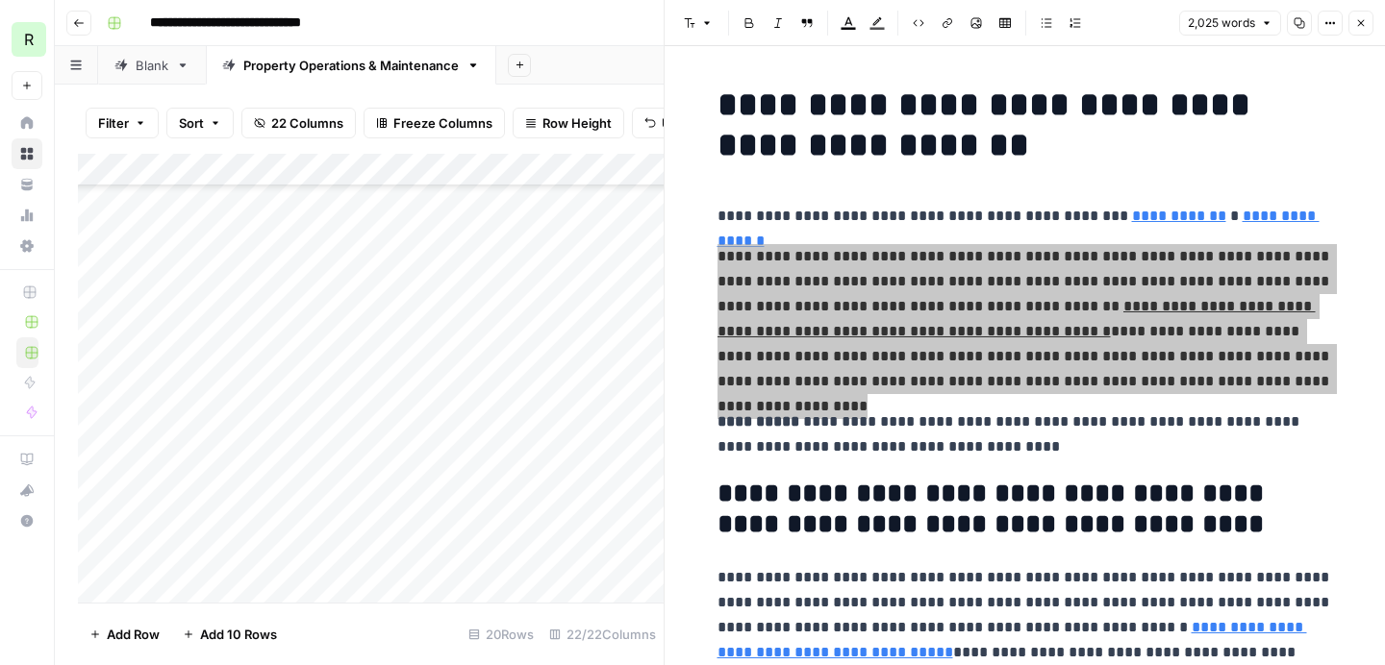
scroll to position [253, 2265]
